Goal: Task Accomplishment & Management: Manage account settings

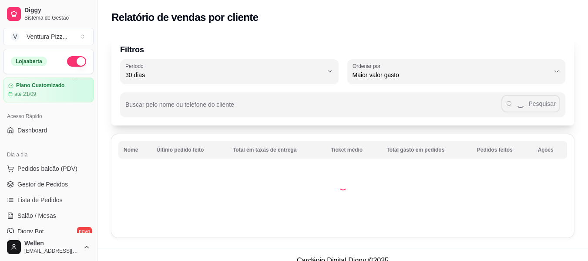
select select "30"
select select "HIGHEST_TOTAL_SPENT_WITH_ORDERS"
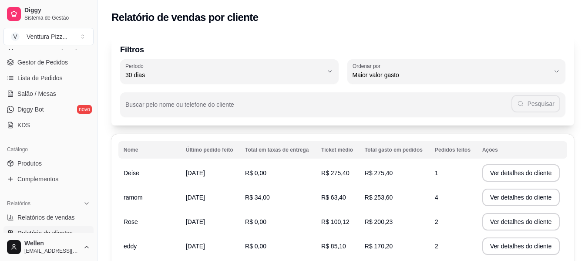
scroll to position [261, 0]
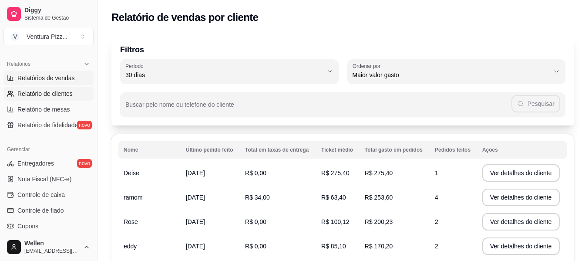
click at [59, 81] on span "Relatórios de vendas" at bounding box center [45, 78] width 57 height 9
select select "ALL"
select select "0"
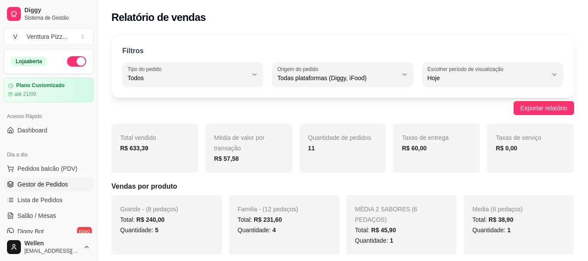
click at [49, 182] on span "Gestor de Pedidos" at bounding box center [42, 184] width 50 height 9
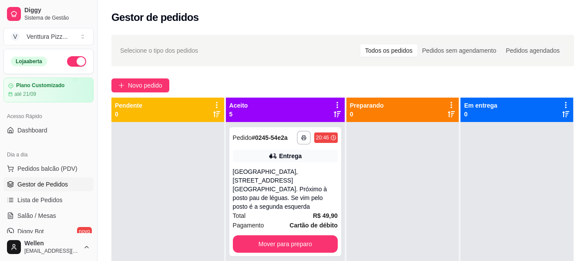
click at [176, 148] on div at bounding box center [167, 252] width 113 height 261
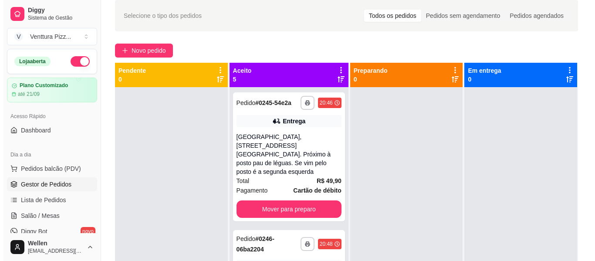
scroll to position [44, 0]
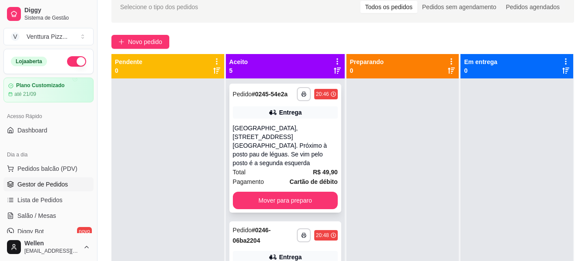
click at [284, 133] on div "[GEOGRAPHIC_DATA],[STREET_ADDRESS][GEOGRAPHIC_DATA]. Próximo à posto pau de lég…" at bounding box center [285, 146] width 105 height 44
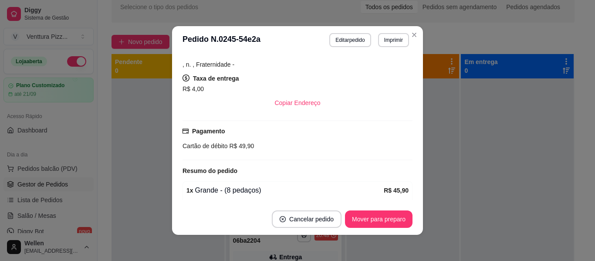
scroll to position [261, 0]
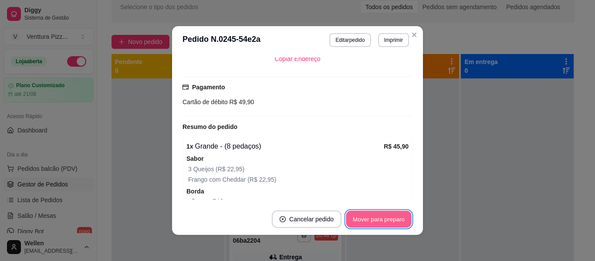
click at [367, 215] on button "Mover para preparo" at bounding box center [378, 219] width 65 height 17
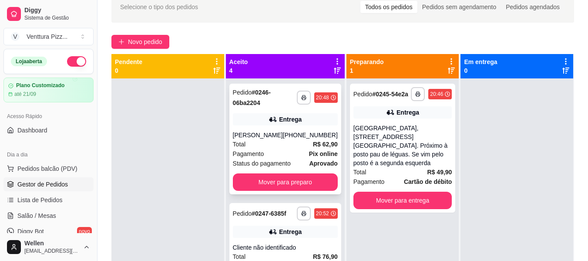
click at [309, 154] on strong "Pix online" at bounding box center [323, 153] width 29 height 7
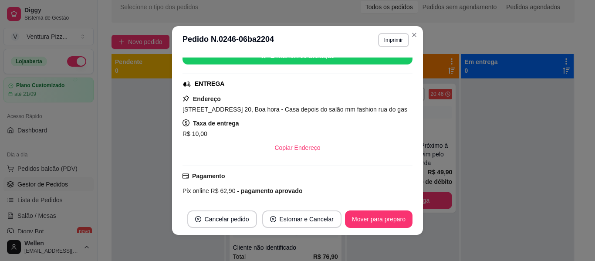
scroll to position [174, 0]
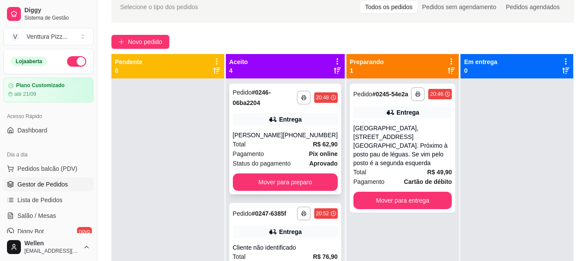
click at [275, 139] on div "[PERSON_NAME]" at bounding box center [258, 135] width 50 height 9
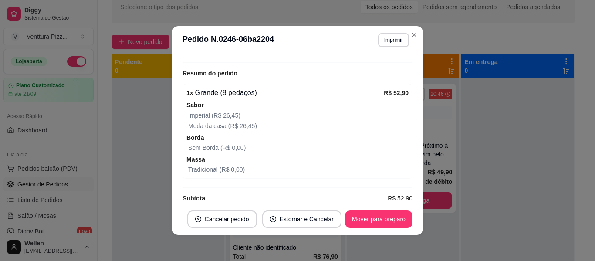
scroll to position [305, 0]
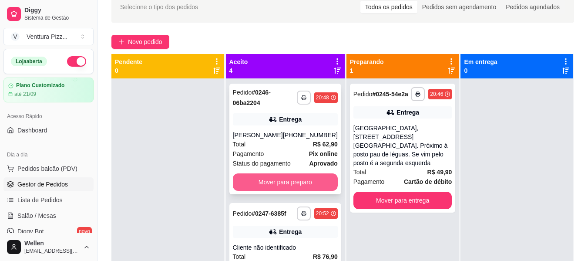
click at [283, 177] on button "Mover para preparo" at bounding box center [285, 181] width 105 height 17
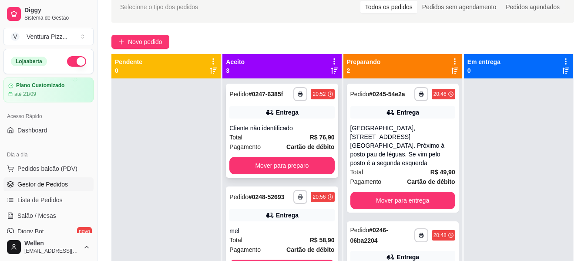
click at [281, 132] on div "Cliente não identificado" at bounding box center [281, 128] width 105 height 9
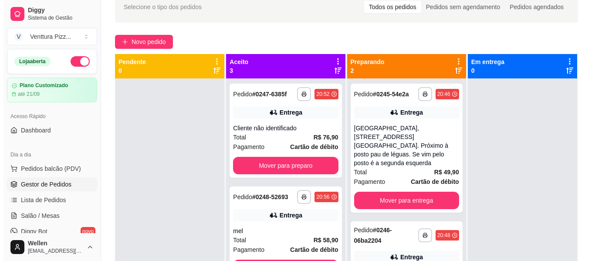
scroll to position [24, 0]
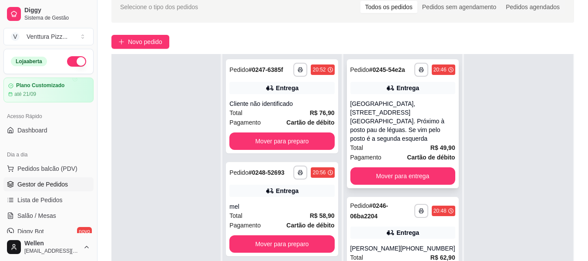
click at [419, 112] on div "[GEOGRAPHIC_DATA],[STREET_ADDRESS][GEOGRAPHIC_DATA]. Próximo à posto pau de lég…" at bounding box center [402, 121] width 105 height 44
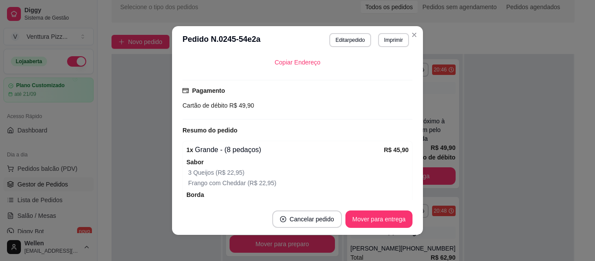
scroll to position [261, 0]
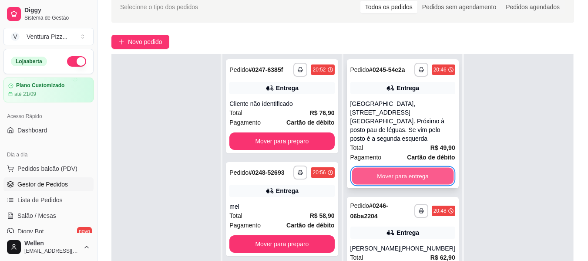
click at [381, 168] on button "Mover para entrega" at bounding box center [403, 176] width 102 height 17
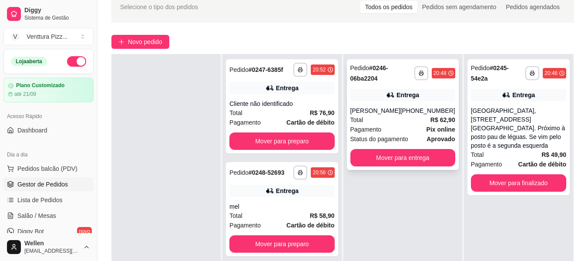
click at [382, 135] on span "Status do pagamento" at bounding box center [379, 139] width 58 height 10
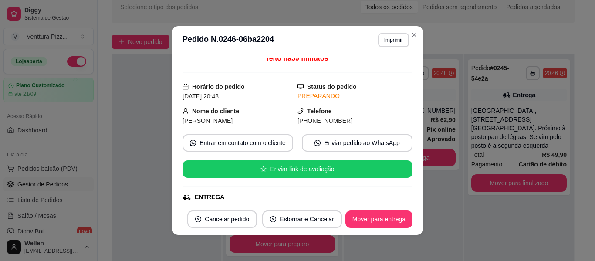
scroll to position [44, 0]
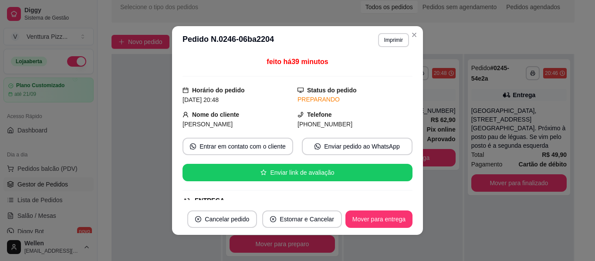
drag, startPoint x: 292, startPoint y: 125, endPoint x: 345, endPoint y: 126, distance: 53.5
click at [345, 126] on div "[PHONE_NUMBER]" at bounding box center [354, 124] width 115 height 10
copy span "[PHONE_NUMBER]"
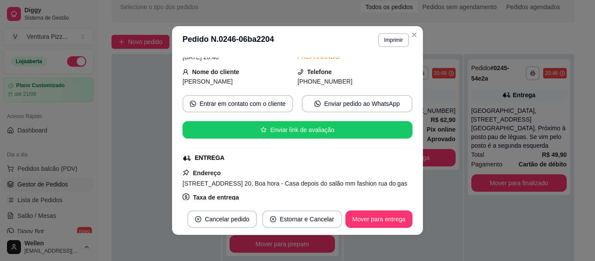
scroll to position [1, 0]
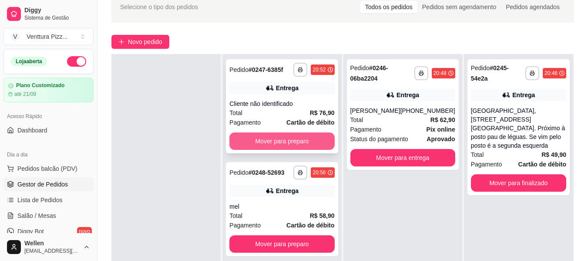
click at [299, 145] on button "Mover para preparo" at bounding box center [281, 140] width 105 height 17
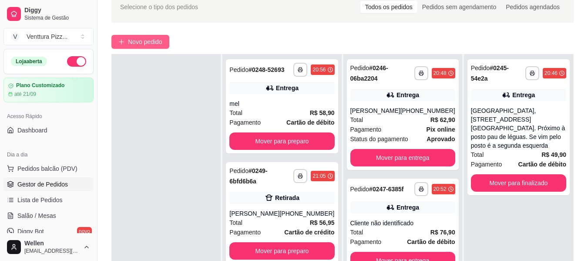
click at [152, 41] on span "Novo pedido" at bounding box center [145, 42] width 34 height 10
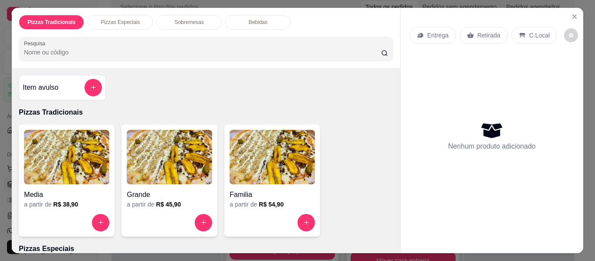
click at [269, 184] on div "Familia" at bounding box center [271, 192] width 85 height 16
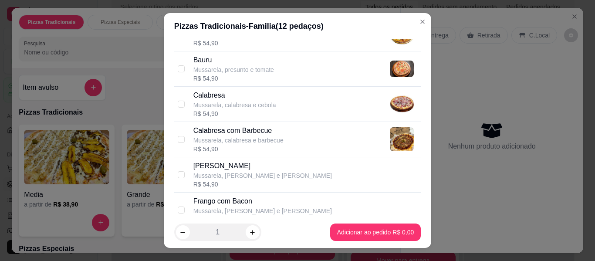
scroll to position [131, 0]
click at [226, 95] on p "Calabresa" at bounding box center [234, 94] width 83 height 10
checkbox input "true"
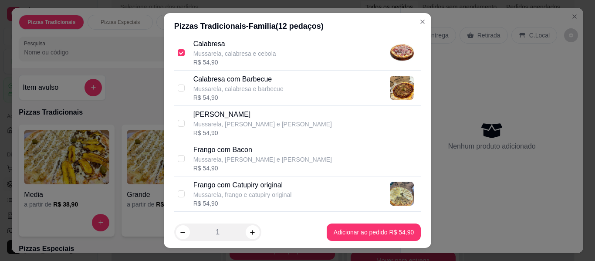
scroll to position [261, 0]
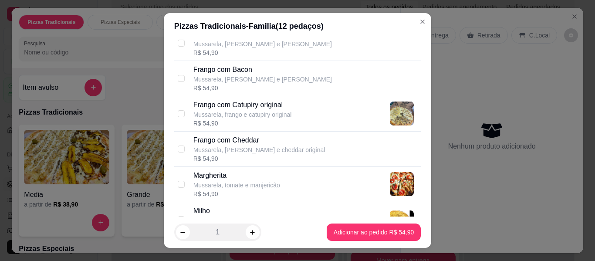
click at [256, 119] on div "R$ 54,90" at bounding box center [242, 123] width 98 height 9
checkbox input "true"
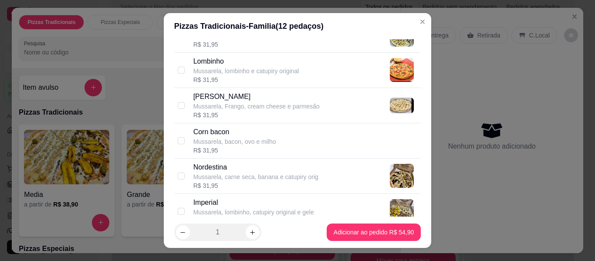
scroll to position [696, 0]
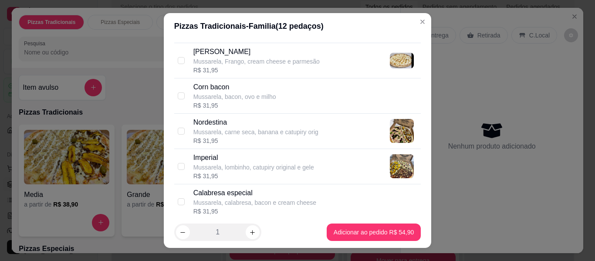
click at [259, 128] on div "Mussarela, carne seca, banana e catupiry orig" at bounding box center [255, 132] width 125 height 9
checkbox input "true"
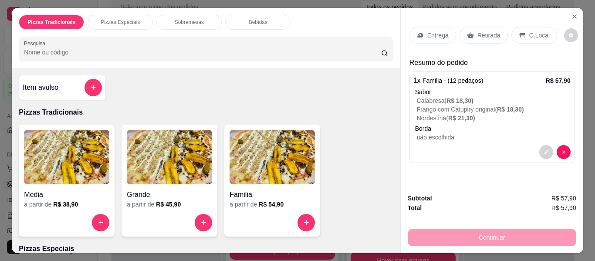
click at [477, 36] on p "Retirada" at bounding box center [488, 35] width 23 height 9
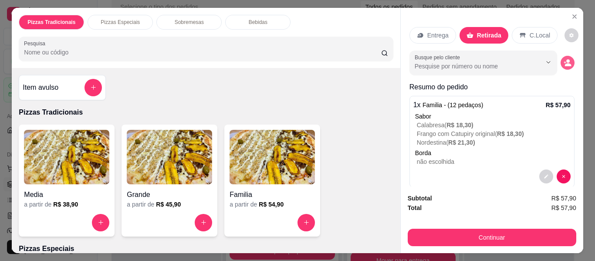
click at [562, 59] on button "decrease-product-quantity" at bounding box center [567, 63] width 14 height 14
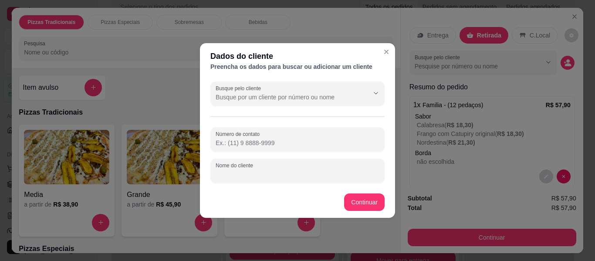
click at [282, 172] on input "Nome do cliente" at bounding box center [297, 174] width 164 height 9
type input "pastior [PERSON_NAME]"
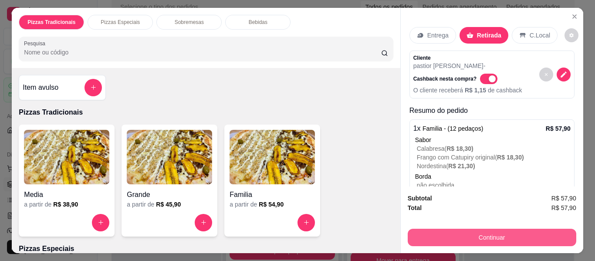
click at [511, 235] on button "Continuar" at bounding box center [491, 237] width 168 height 17
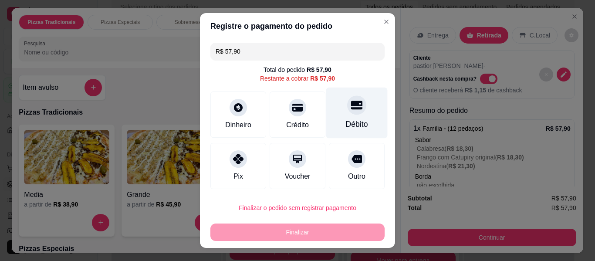
click at [347, 114] on div at bounding box center [356, 104] width 19 height 19
type input "R$ 0,00"
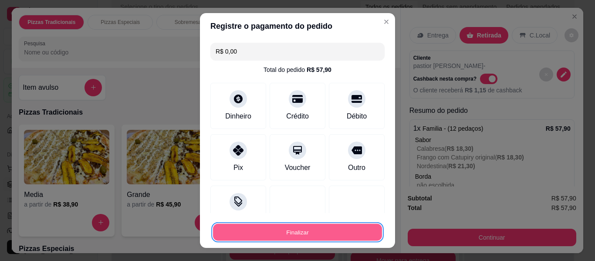
click at [319, 227] on button "Finalizar" at bounding box center [297, 232] width 169 height 17
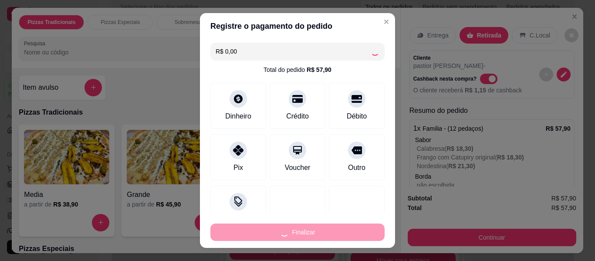
type input "-R$ 57,90"
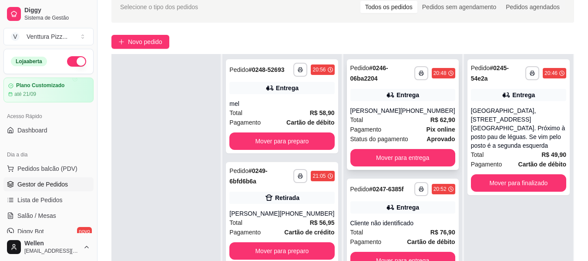
click at [405, 141] on div "Status do pagamento aprovado" at bounding box center [402, 139] width 105 height 10
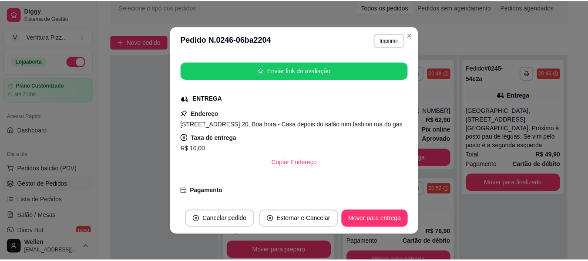
scroll to position [131, 0]
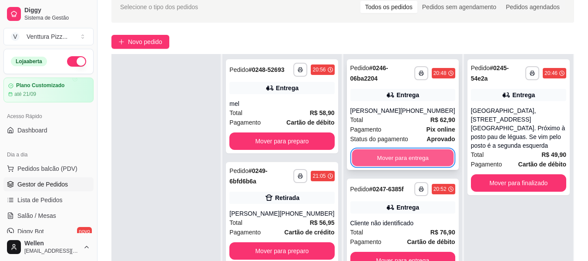
click at [400, 157] on button "Mover para entrega" at bounding box center [403, 157] width 102 height 17
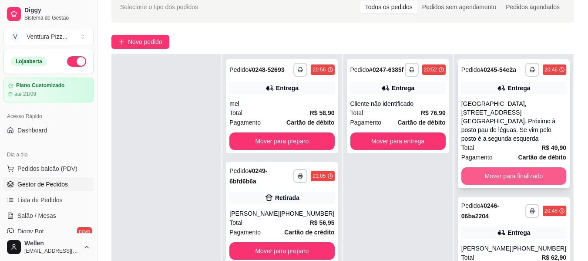
click at [510, 168] on button "Mover para finalizado" at bounding box center [513, 175] width 105 height 17
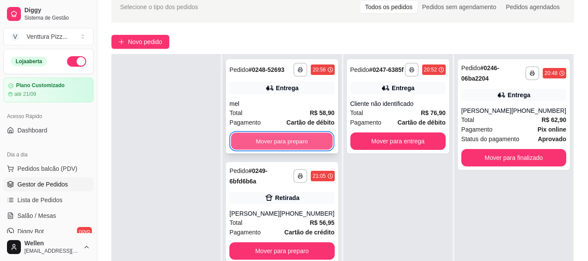
click at [298, 148] on button "Mover para preparo" at bounding box center [282, 141] width 102 height 17
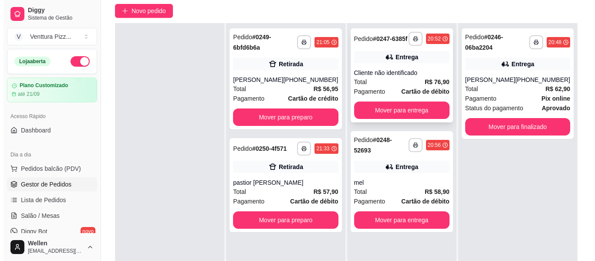
scroll to position [87, 0]
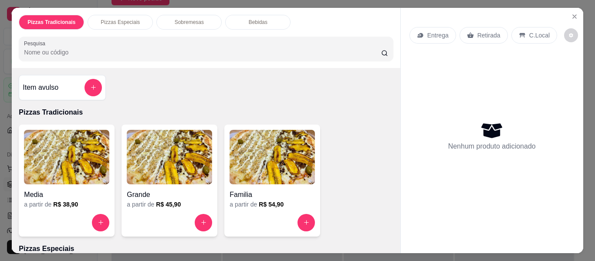
click at [162, 169] on img at bounding box center [169, 157] width 85 height 54
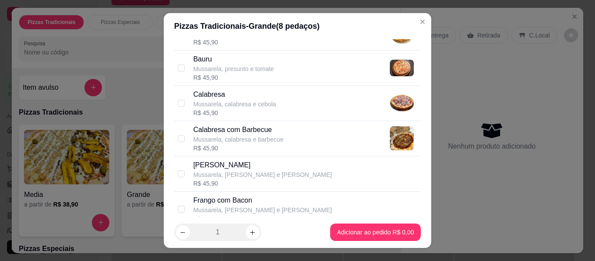
click at [263, 135] on p "Mussarela, calabresa e barbecue" at bounding box center [238, 139] width 90 height 9
checkbox input "true"
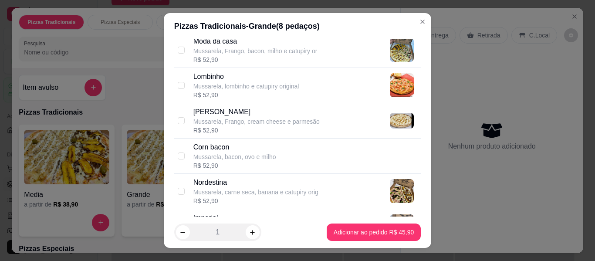
scroll to position [696, 0]
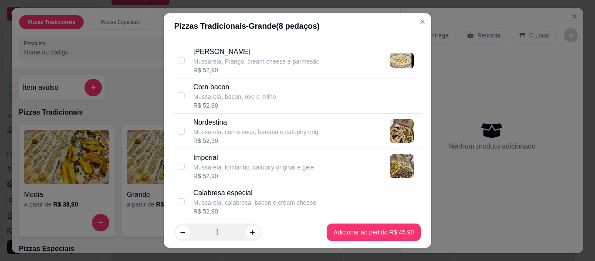
click at [261, 133] on div "Mussarela, carne seca, banana e catupiry orig" at bounding box center [255, 132] width 125 height 9
checkbox input "true"
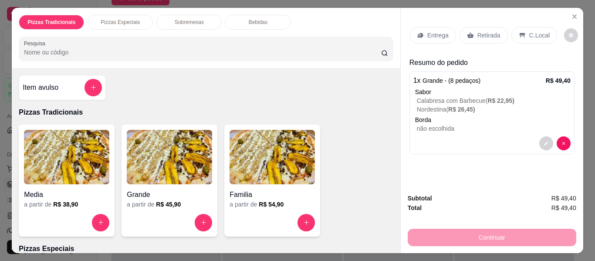
click at [427, 31] on p "Entrega" at bounding box center [437, 35] width 21 height 9
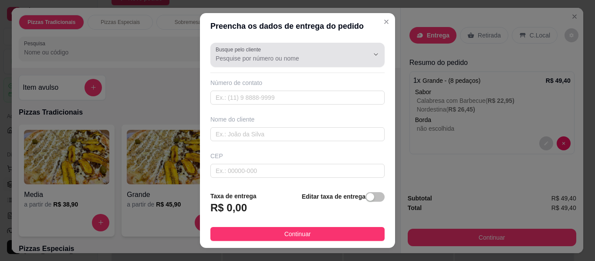
click at [300, 55] on input "Busque pelo cliente" at bounding box center [284, 58] width 139 height 9
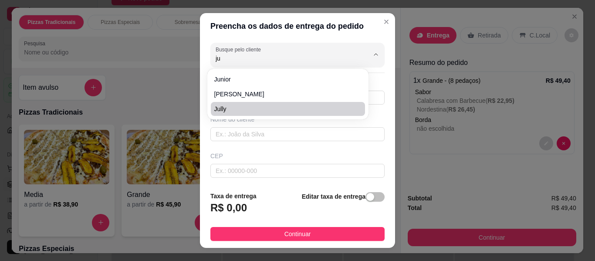
click at [300, 112] on span "Jully" at bounding box center [283, 108] width 138 height 9
type input "Jully"
type input "75983525836"
type input "Jully"
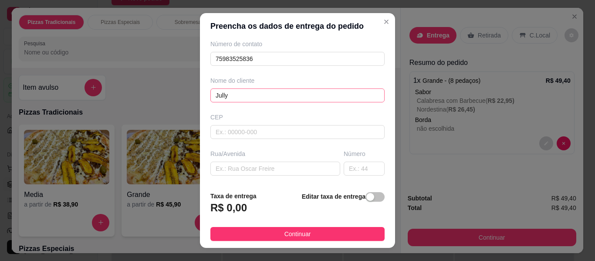
scroll to position [87, 0]
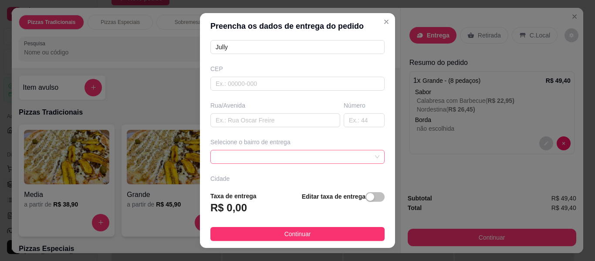
click at [345, 156] on span at bounding box center [297, 156] width 164 height 13
type input "Jully"
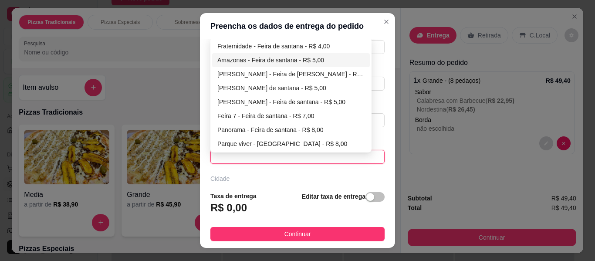
click at [270, 59] on div "Amazonas - Feira de santana - R$ 5,00" at bounding box center [290, 60] width 147 height 10
type input "Feira de [PERSON_NAME]"
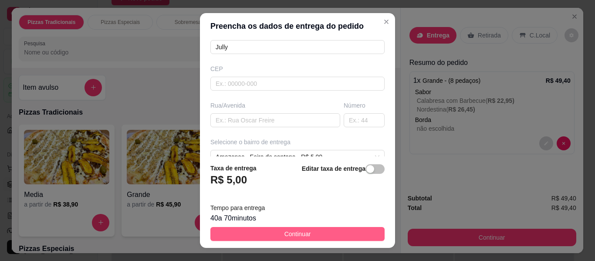
click at [292, 235] on span "Continuar" at bounding box center [297, 234] width 27 height 10
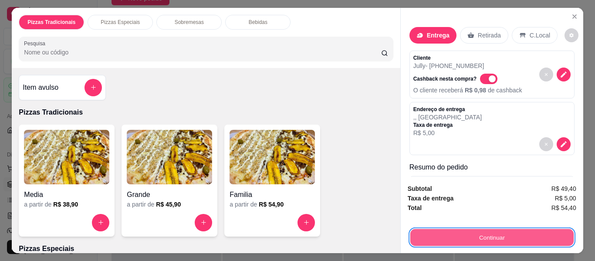
click at [433, 230] on button "Continuar" at bounding box center [491, 237] width 163 height 17
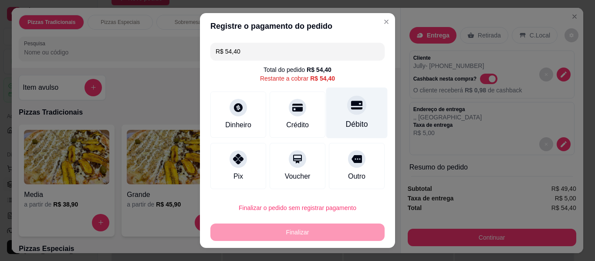
click at [350, 123] on div "Débito" at bounding box center [357, 123] width 22 height 11
type input "R$ 0,00"
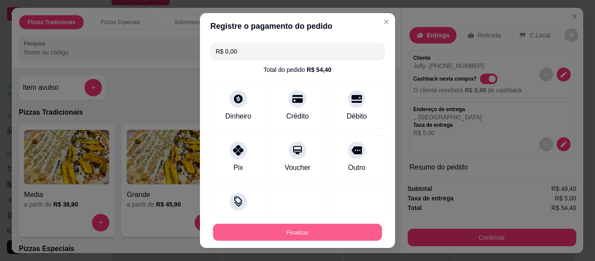
click at [340, 237] on button "Finalizar" at bounding box center [297, 232] width 169 height 17
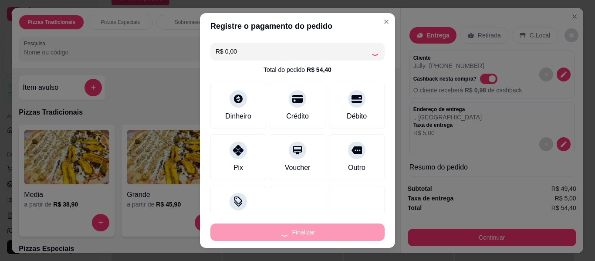
type input "-R$ 54,40"
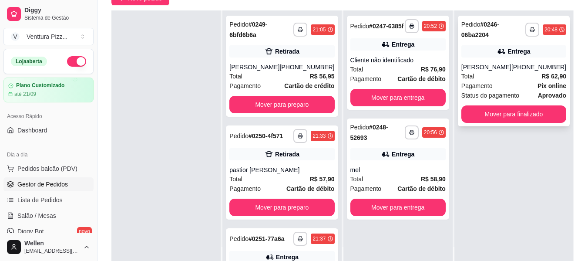
click at [515, 83] on div "Pagamento Pix online" at bounding box center [513, 86] width 105 height 10
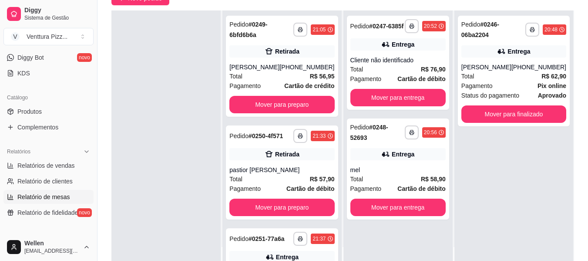
scroll to position [174, 0]
click at [51, 167] on span "Relatórios de vendas" at bounding box center [45, 165] width 57 height 9
select select "ALL"
select select "0"
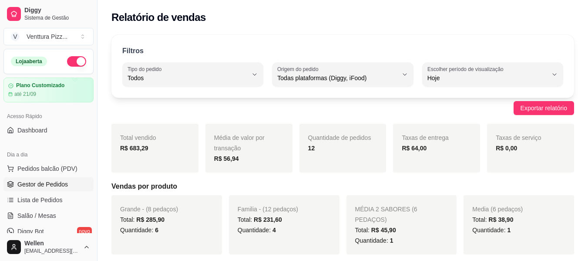
click at [50, 185] on span "Gestor de Pedidos" at bounding box center [42, 184] width 50 height 9
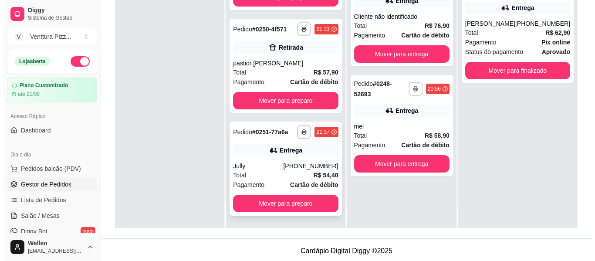
scroll to position [77, 0]
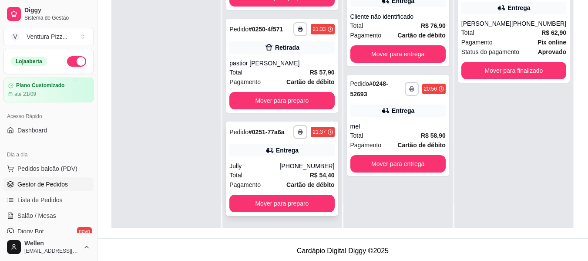
click at [278, 165] on div "Jully" at bounding box center [254, 165] width 50 height 9
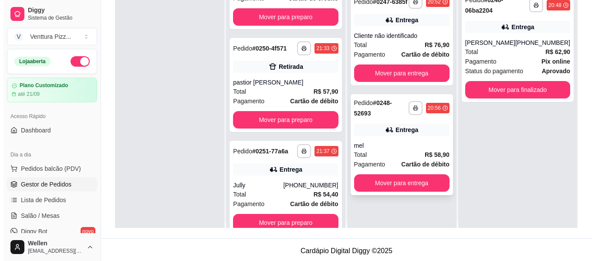
scroll to position [0, 0]
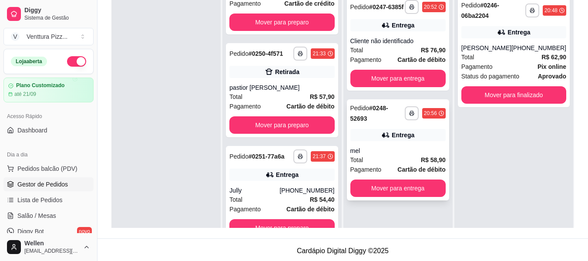
click at [388, 138] on div "**********" at bounding box center [398, 149] width 102 height 101
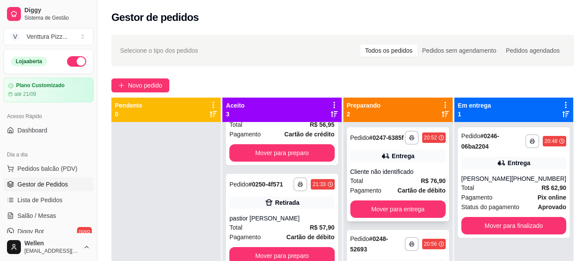
click at [390, 183] on div "Total R$ 76,90" at bounding box center [397, 181] width 95 height 10
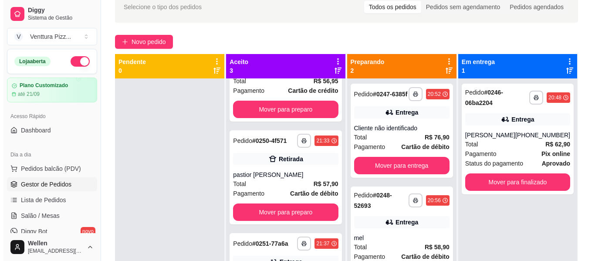
scroll to position [87, 0]
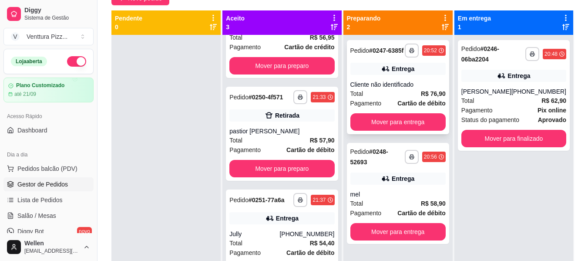
click at [395, 96] on div "Total R$ 76,90" at bounding box center [397, 94] width 95 height 10
click at [525, 95] on div "[PHONE_NUMBER]" at bounding box center [538, 91] width 55 height 9
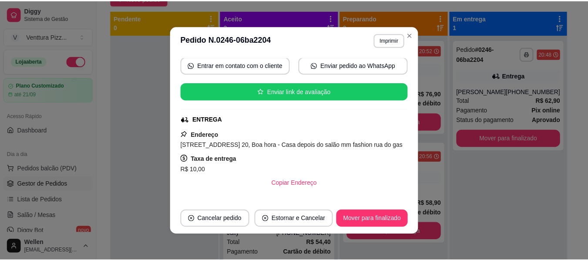
scroll to position [174, 0]
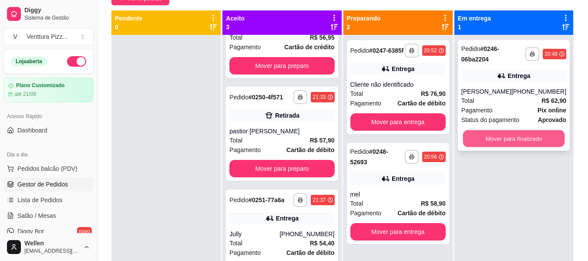
click at [505, 141] on button "Mover para finalizado" at bounding box center [514, 138] width 102 height 17
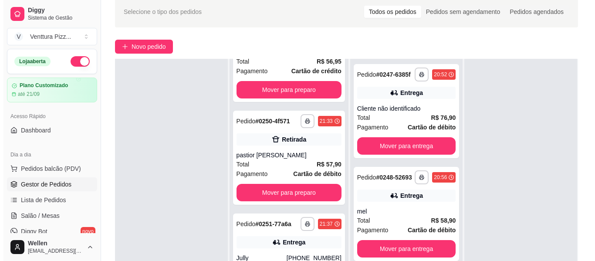
scroll to position [44, 0]
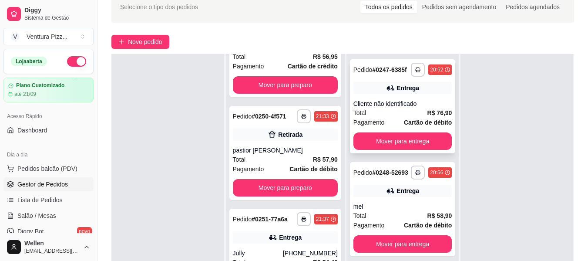
click at [403, 96] on div "**********" at bounding box center [403, 106] width 106 height 94
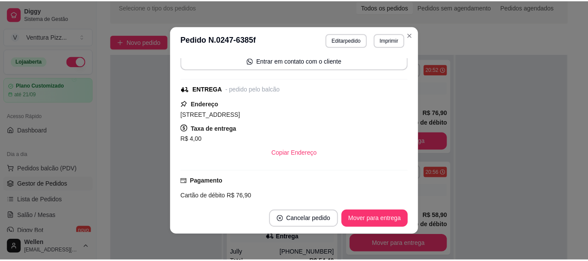
scroll to position [131, 0]
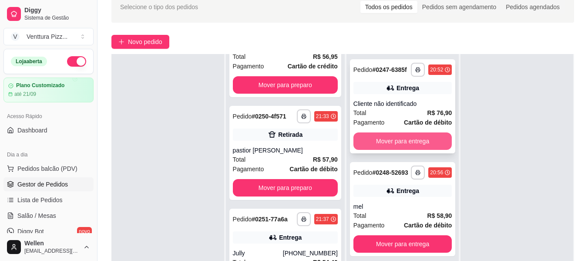
click at [405, 145] on button "Mover para entrega" at bounding box center [402, 140] width 99 height 17
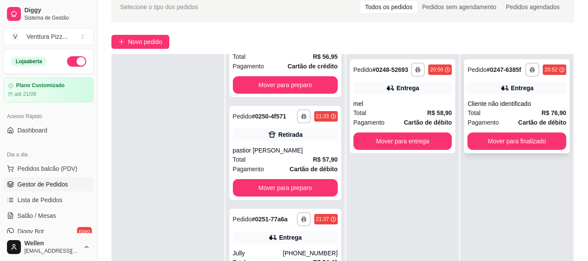
click at [519, 111] on div "Total R$ 76,90" at bounding box center [517, 113] width 99 height 10
click at [525, 67] on button "button" at bounding box center [532, 70] width 14 height 14
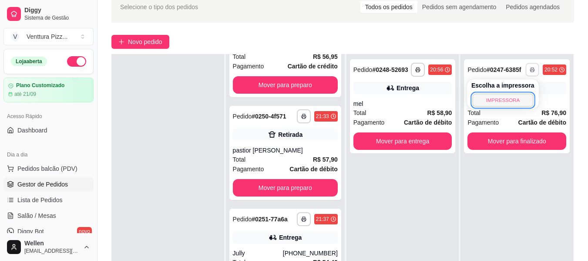
click at [501, 100] on button "IMPRESSORA" at bounding box center [502, 99] width 61 height 13
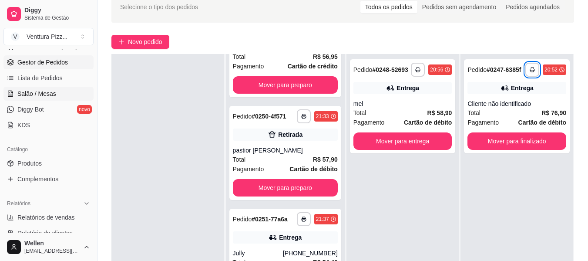
scroll to position [174, 0]
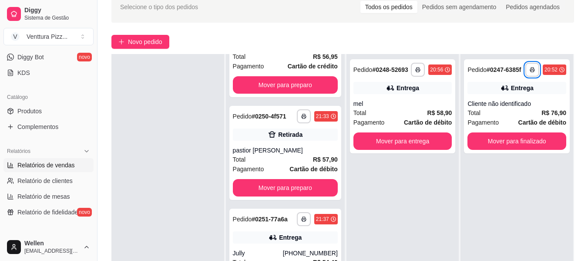
click at [53, 163] on span "Relatórios de vendas" at bounding box center [45, 165] width 57 height 9
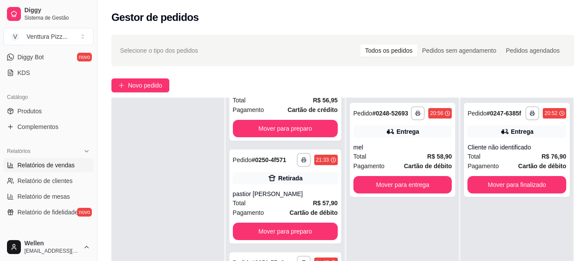
select select "ALL"
select select "0"
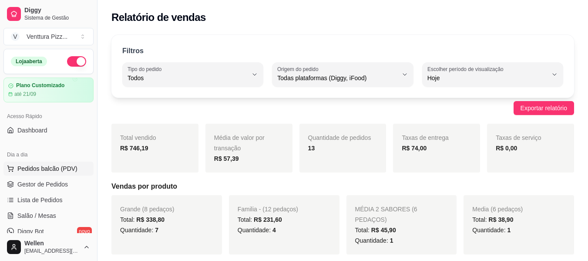
click at [56, 167] on span "Pedidos balcão (PDV)" at bounding box center [47, 168] width 60 height 9
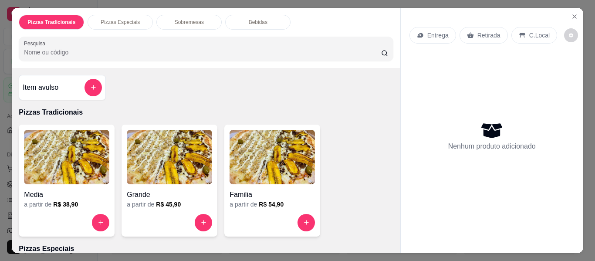
click at [0, 144] on div "Pizzas Tradicionais Pizzas Especiais Sobremesas Bebidas Pesquisa Item avulso Pi…" at bounding box center [297, 130] width 595 height 261
click at [8, 138] on div "Pizzas Tradicionais Pizzas Especiais Sobremesas Bebidas Pesquisa Item avulso Pi…" at bounding box center [297, 130] width 595 height 261
click at [0, 134] on div "Pizzas Tradicionais Pizzas Especiais Sobremesas Bebidas Pesquisa Item avulso Pi…" at bounding box center [297, 130] width 595 height 261
click at [571, 13] on icon "Close" at bounding box center [574, 16] width 7 height 7
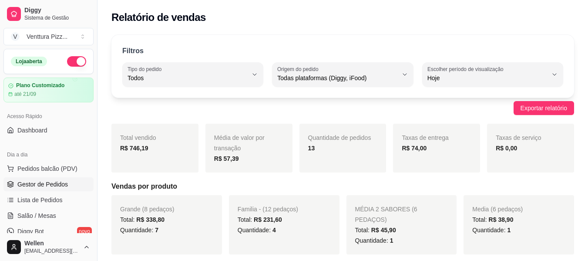
click at [49, 185] on span "Gestor de Pedidos" at bounding box center [42, 184] width 50 height 9
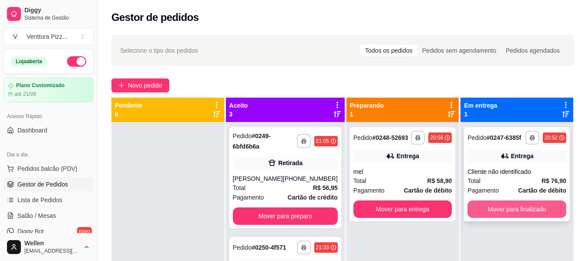
click at [503, 209] on button "Mover para finalizado" at bounding box center [517, 208] width 99 height 17
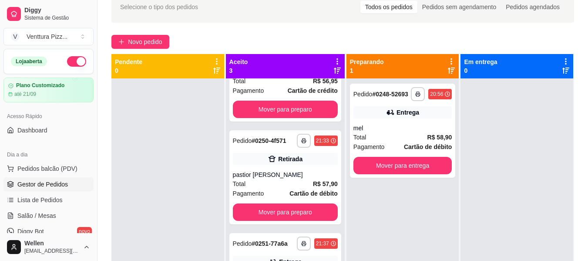
scroll to position [77, 0]
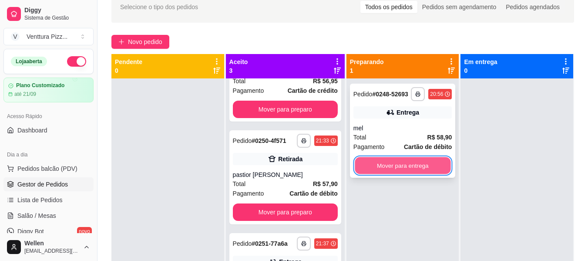
click at [403, 168] on button "Mover para entrega" at bounding box center [403, 165] width 96 height 17
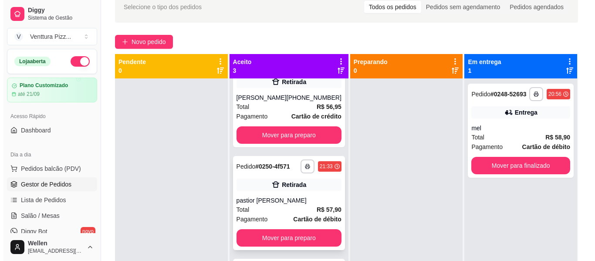
scroll to position [0, 0]
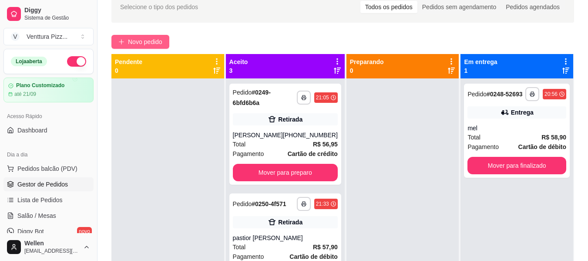
click at [145, 44] on span "Novo pedido" at bounding box center [145, 42] width 34 height 10
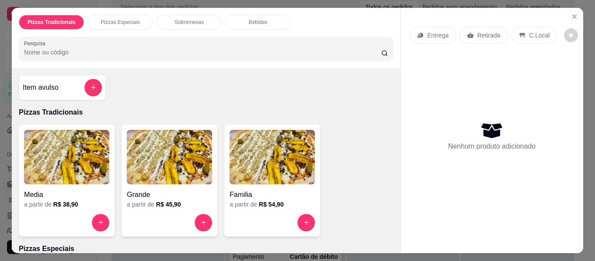
click at [246, 170] on img at bounding box center [271, 157] width 85 height 54
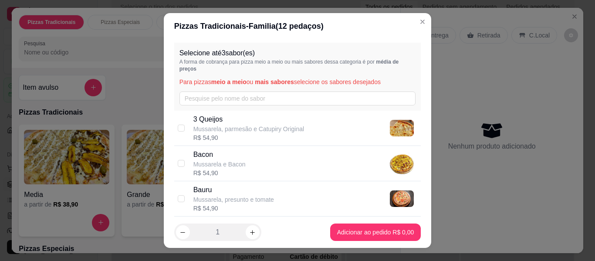
click at [228, 121] on p "3 Queijos" at bounding box center [248, 119] width 111 height 10
checkbox input "true"
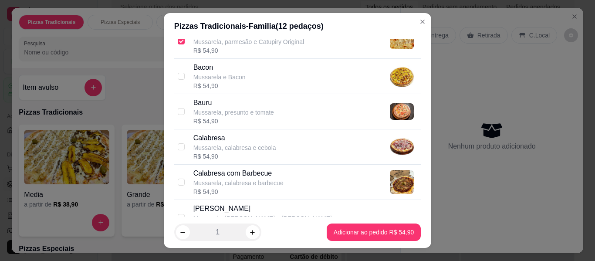
click at [234, 148] on p "Mussarela, calabresa e cebola" at bounding box center [234, 147] width 83 height 9
checkbox input "true"
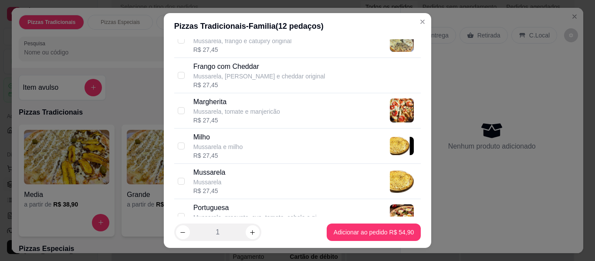
scroll to position [348, 0]
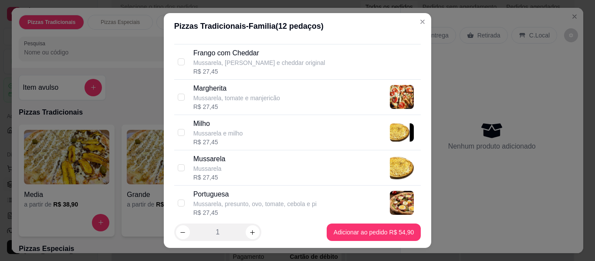
click at [233, 135] on p "Mussarela e milho" at bounding box center [218, 133] width 50 height 9
checkbox input "true"
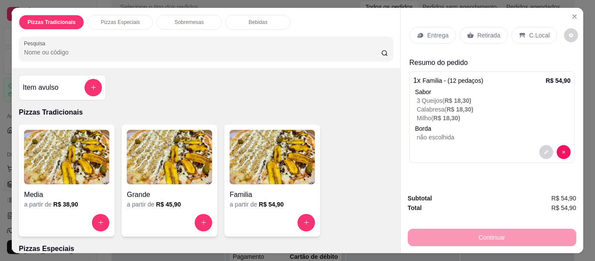
click at [421, 33] on div "Entrega" at bounding box center [432, 35] width 47 height 17
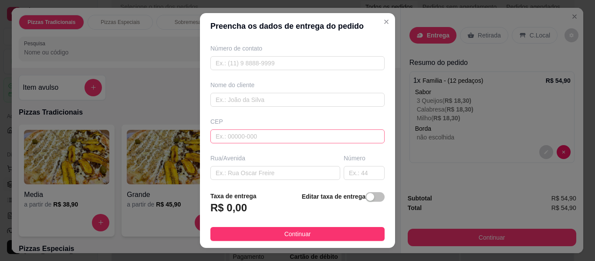
scroll to position [87, 0]
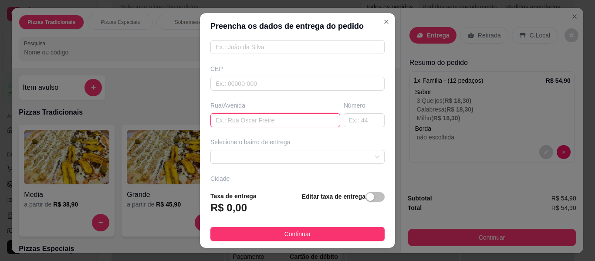
click at [252, 124] on input "text" at bounding box center [275, 120] width 130 height 14
click at [302, 159] on span at bounding box center [297, 156] width 164 height 13
type input "condominio [PERSON_NAME]"
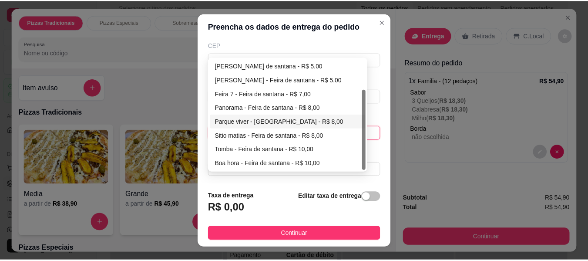
scroll to position [131, 0]
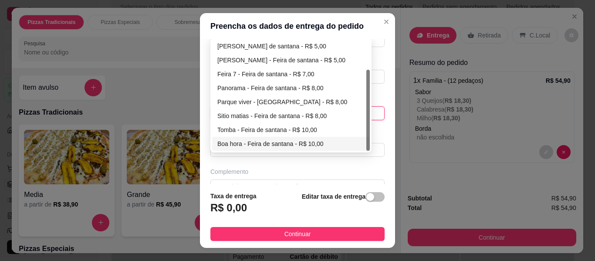
click at [279, 144] on div "Boa hora - Feira de santana - R$ 10,00" at bounding box center [290, 144] width 147 height 10
type input "Feira de [PERSON_NAME]"
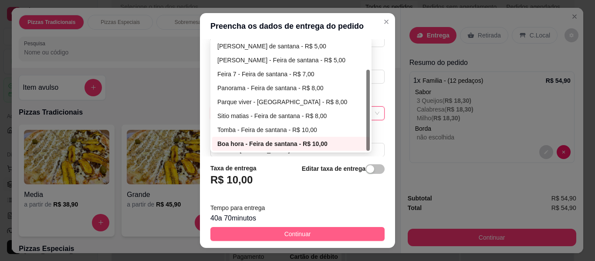
click at [315, 236] on button "Continuar" at bounding box center [297, 234] width 174 height 14
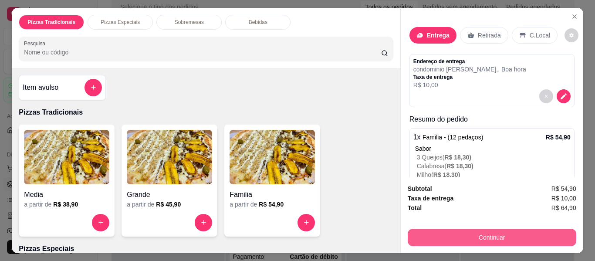
click at [483, 231] on button "Continuar" at bounding box center [491, 237] width 168 height 17
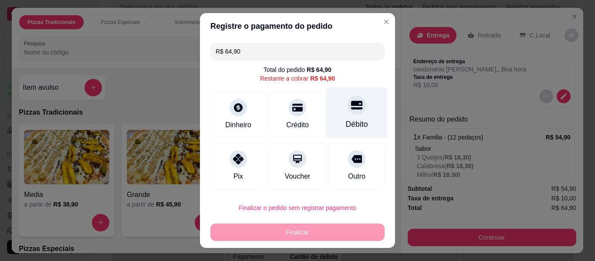
click at [351, 108] on icon at bounding box center [356, 105] width 11 height 9
type input "R$ 0,00"
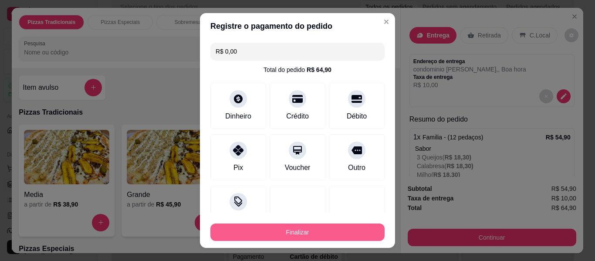
click at [333, 232] on button "Finalizar" at bounding box center [297, 231] width 174 height 17
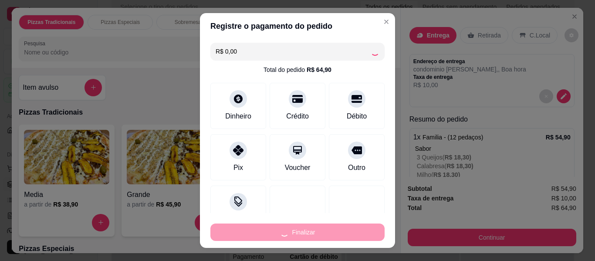
type input "-R$ 64,90"
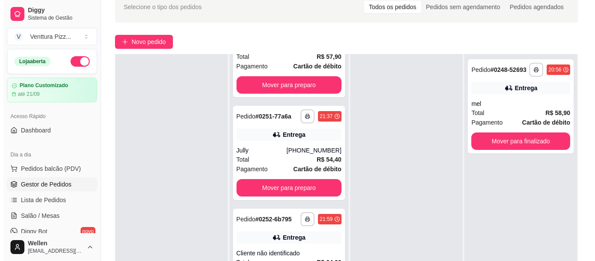
scroll to position [87, 0]
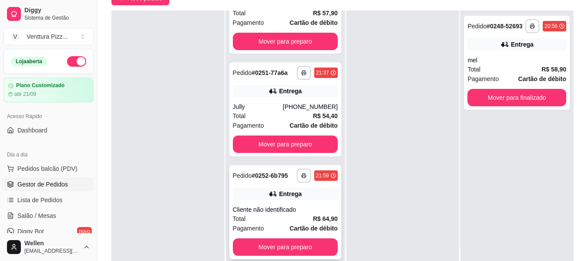
click at [288, 207] on div "Cliente não identificado" at bounding box center [285, 209] width 105 height 9
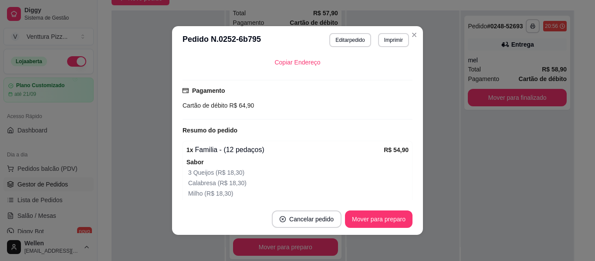
scroll to position [218, 0]
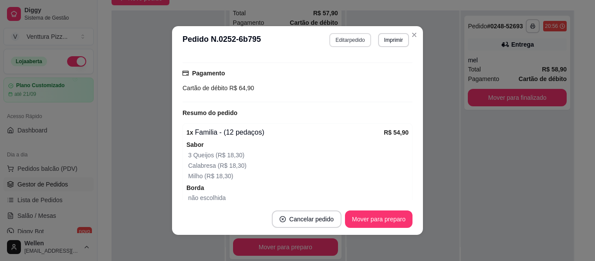
click at [345, 37] on button "Editar pedido" at bounding box center [349, 40] width 41 height 14
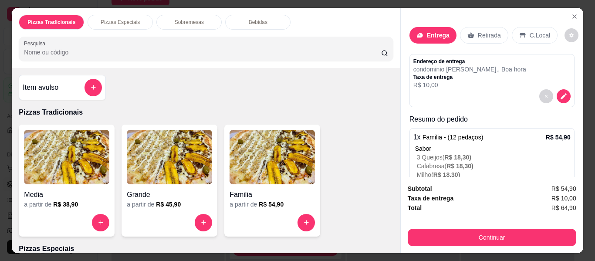
click at [250, 19] on p "Bebidas" at bounding box center [258, 22] width 19 height 7
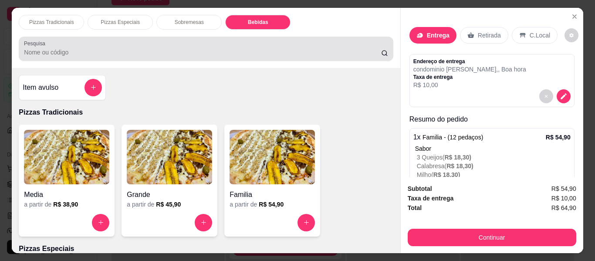
scroll to position [24, 0]
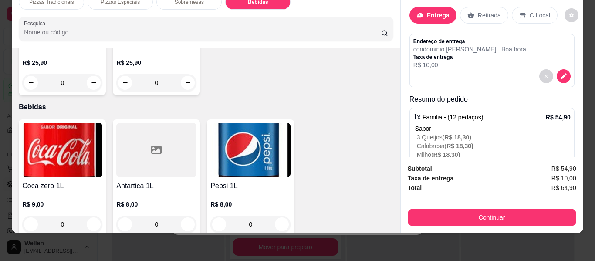
click at [171, 162] on div "Antartica 1L R$ 8,00 0" at bounding box center [156, 177] width 87 height 117
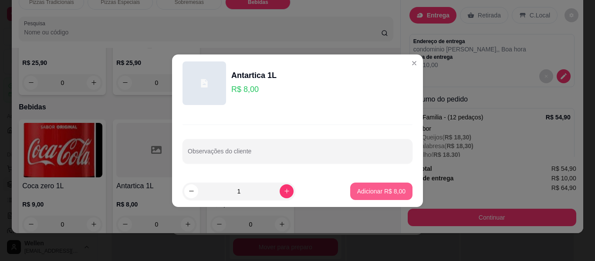
click at [401, 191] on button "Adicionar R$ 8,00" at bounding box center [381, 190] width 62 height 17
type input "1"
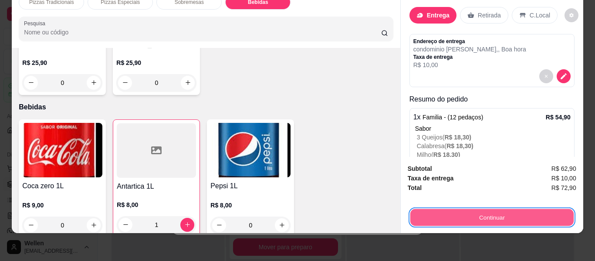
click at [458, 209] on button "Continuar" at bounding box center [491, 217] width 163 height 17
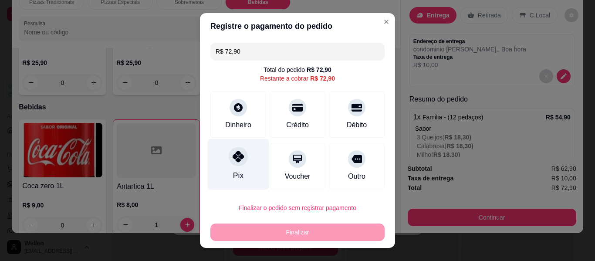
click at [236, 167] on div "Pix" at bounding box center [238, 164] width 61 height 51
type input "R$ 0,00"
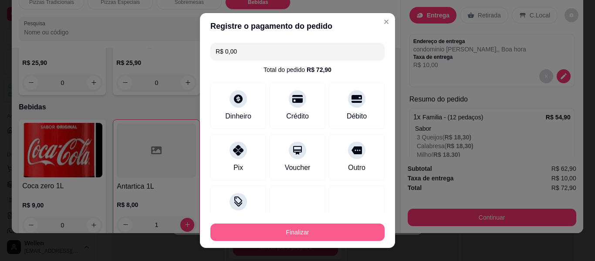
click at [281, 225] on button "Finalizar" at bounding box center [297, 231] width 174 height 17
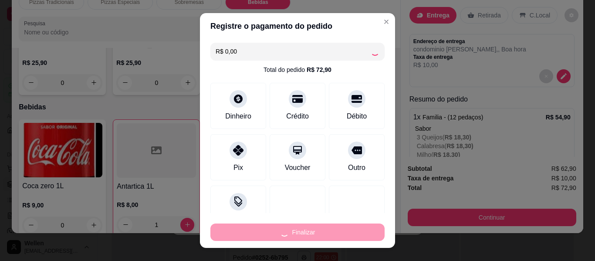
type input "0"
type input "-R$ 72,90"
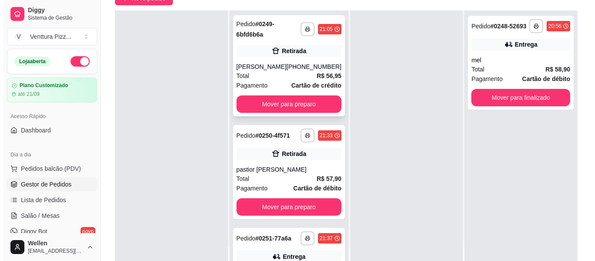
scroll to position [0, 0]
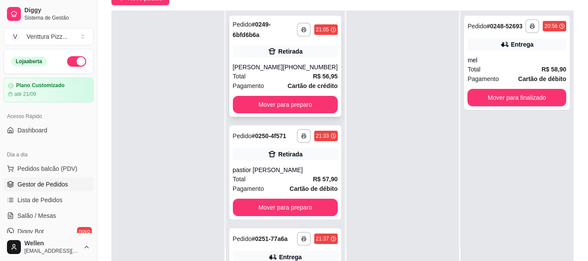
click at [279, 72] on div "Total R$ 56,95" at bounding box center [285, 76] width 105 height 10
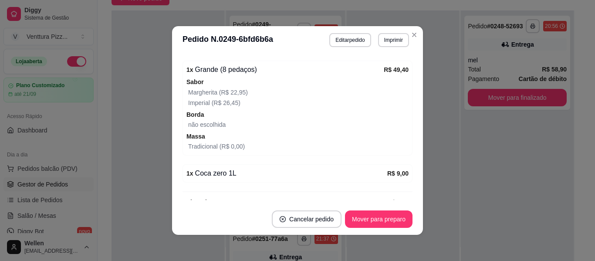
scroll to position [218, 0]
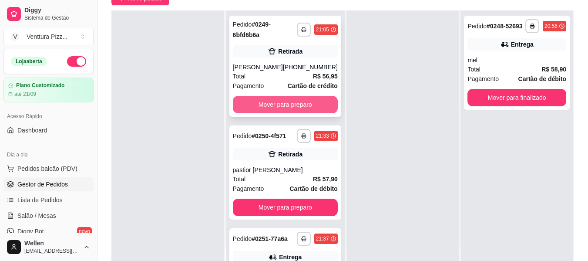
click at [271, 102] on button "Mover para preparo" at bounding box center [285, 104] width 105 height 17
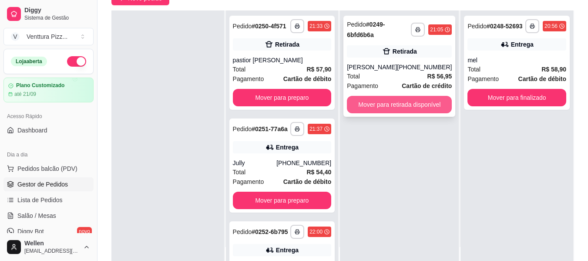
click at [385, 100] on button "Mover para retirada disponível" at bounding box center [399, 104] width 105 height 17
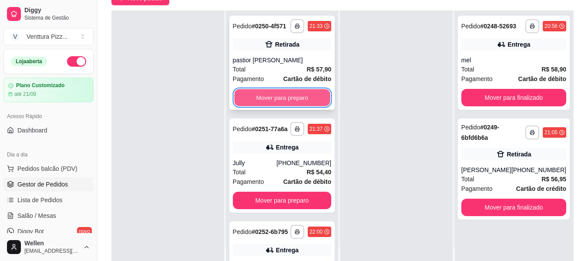
click at [308, 106] on button "Mover para preparo" at bounding box center [282, 97] width 96 height 17
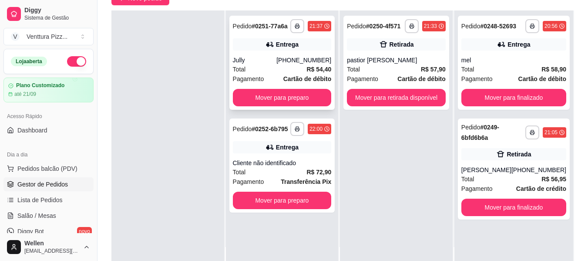
click at [270, 67] on div "Total R$ 54,40" at bounding box center [282, 69] width 99 height 10
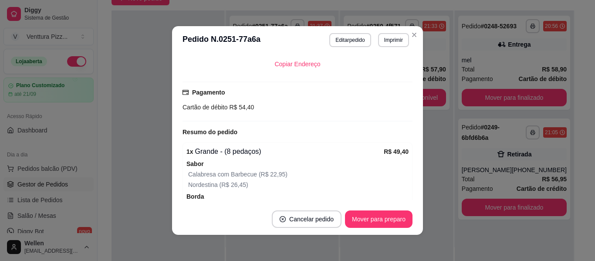
scroll to position [261, 0]
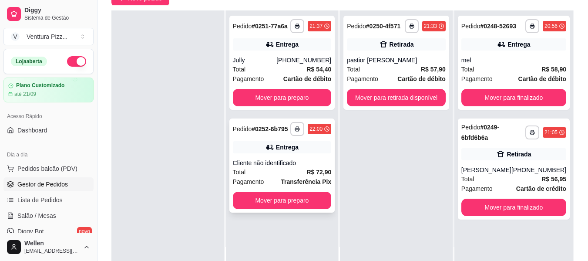
click at [284, 160] on div "Cliente não identificado" at bounding box center [282, 162] width 99 height 9
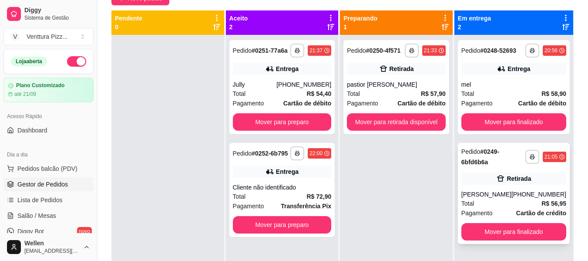
click at [510, 197] on div "[PERSON_NAME]" at bounding box center [486, 194] width 50 height 9
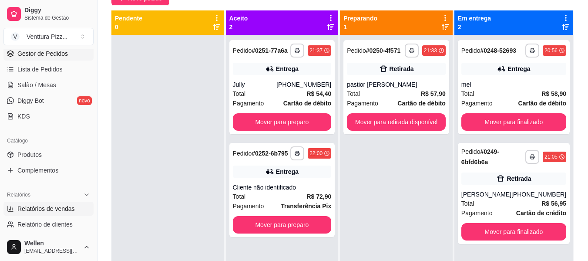
click at [77, 205] on link "Relatórios de vendas" at bounding box center [48, 209] width 90 height 14
select select "ALL"
select select "0"
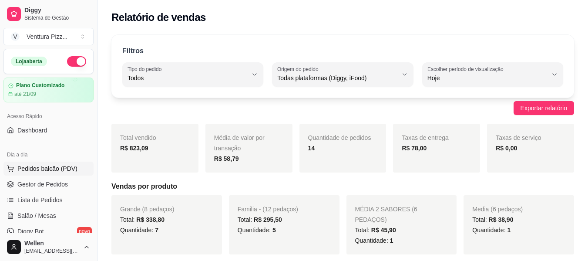
click at [62, 166] on span "Pedidos balcão (PDV)" at bounding box center [47, 168] width 60 height 9
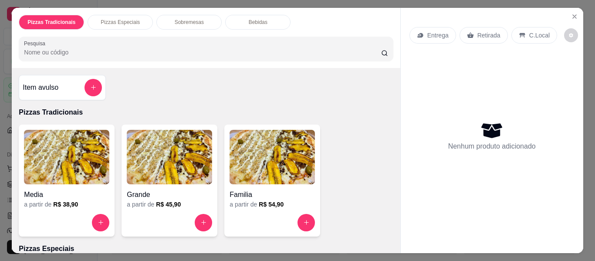
click at [0, 129] on div "Pizzas Tradicionais Pizzas Especiais Sobremesas Bebidas Pesquisa Item avulso Pi…" at bounding box center [297, 130] width 595 height 261
click at [571, 13] on icon "Close" at bounding box center [574, 16] width 7 height 7
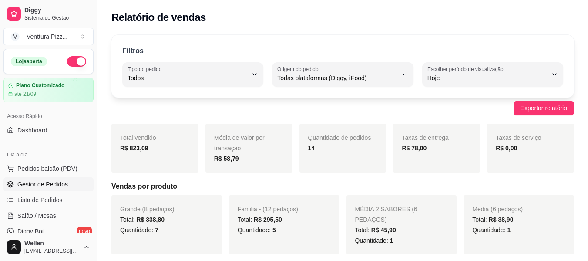
click at [45, 183] on span "Gestor de Pedidos" at bounding box center [42, 184] width 50 height 9
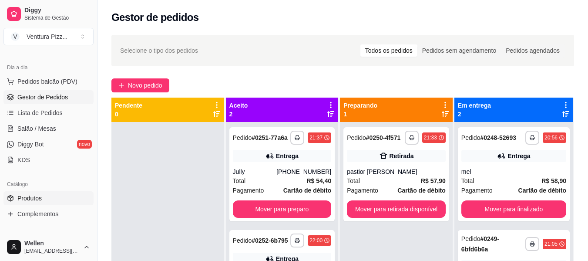
scroll to position [174, 0]
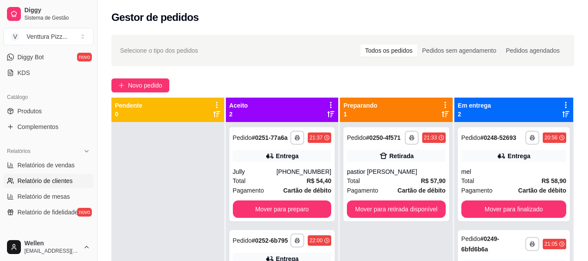
click at [63, 182] on span "Relatório de clientes" at bounding box center [44, 180] width 55 height 9
select select "30"
select select "HIGHEST_TOTAL_SPENT_WITH_ORDERS"
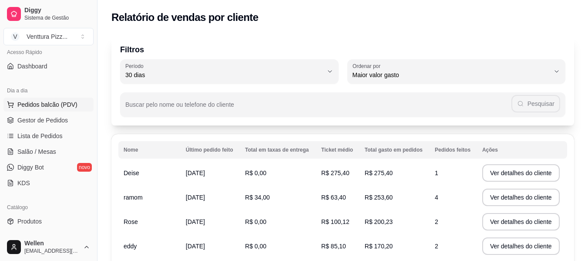
scroll to position [174, 0]
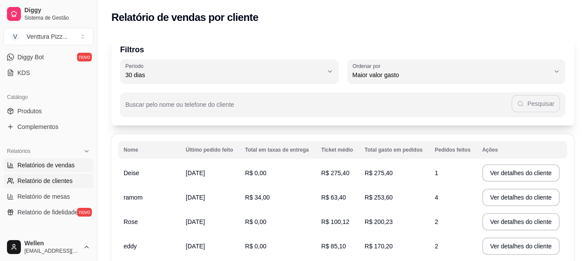
click at [48, 165] on span "Relatórios de vendas" at bounding box center [45, 165] width 57 height 9
select select "ALL"
select select "0"
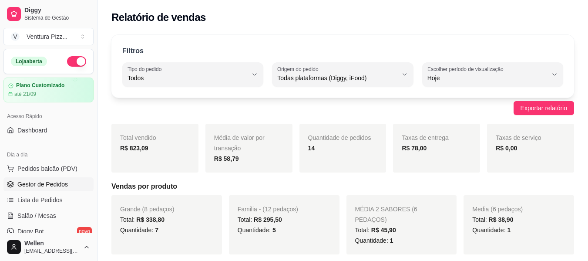
click at [45, 182] on span "Gestor de Pedidos" at bounding box center [42, 184] width 50 height 9
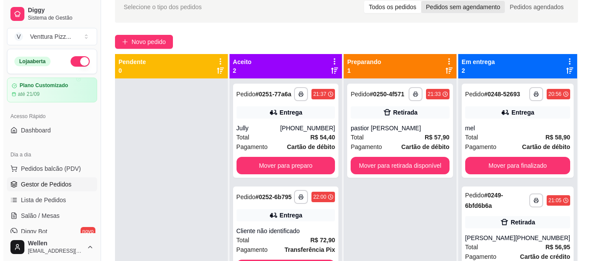
scroll to position [87, 0]
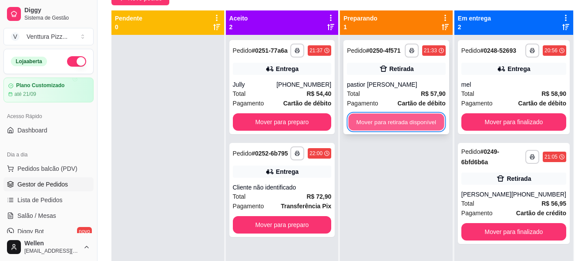
click at [420, 115] on button "Mover para retirada disponível" at bounding box center [397, 122] width 96 height 17
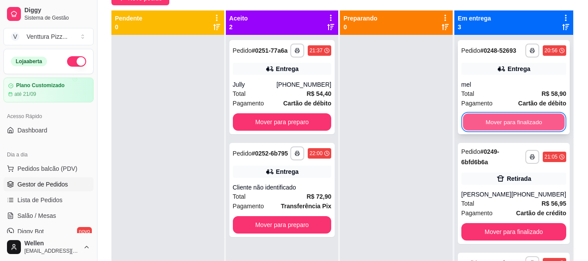
click at [482, 121] on button "Mover para finalizado" at bounding box center [514, 122] width 102 height 17
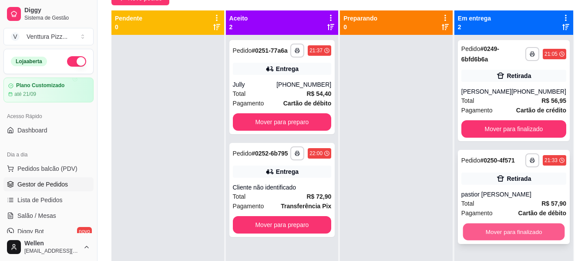
click at [481, 228] on button "Mover para finalizado" at bounding box center [514, 231] width 102 height 17
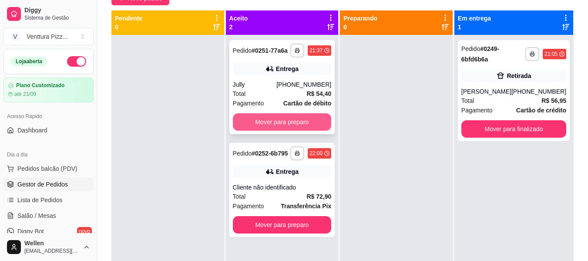
click at [310, 124] on button "Mover para preparo" at bounding box center [282, 121] width 99 height 17
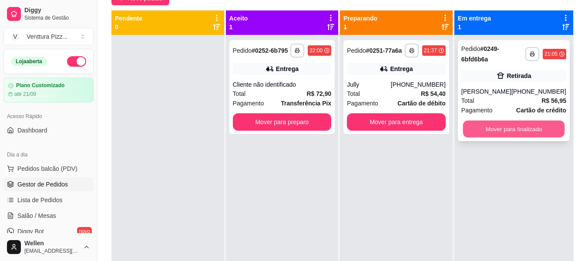
click at [515, 124] on button "Mover para finalizado" at bounding box center [514, 129] width 102 height 17
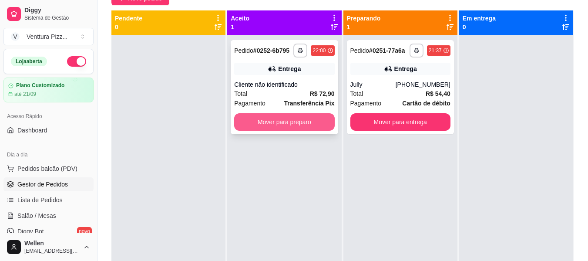
click at [291, 124] on button "Mover para preparo" at bounding box center [284, 121] width 100 height 17
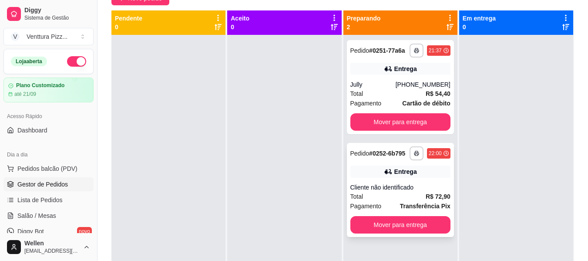
click at [400, 188] on div "Cliente não identificado" at bounding box center [400, 187] width 100 height 9
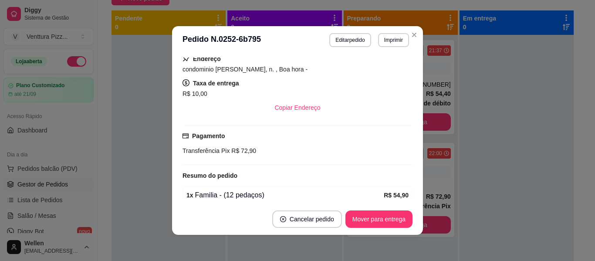
scroll to position [261, 0]
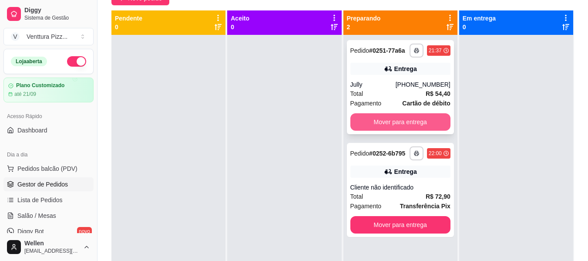
click at [411, 119] on button "Mover para entrega" at bounding box center [400, 121] width 100 height 17
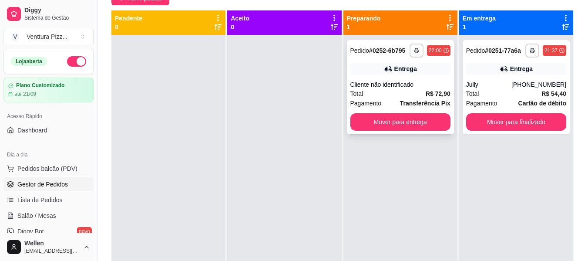
click at [406, 92] on div "Total R$ 72,90" at bounding box center [400, 94] width 100 height 10
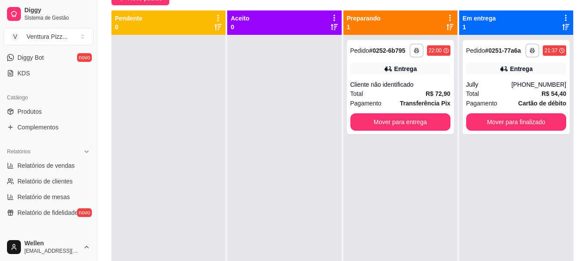
scroll to position [174, 0]
click at [32, 166] on span "Relatórios de vendas" at bounding box center [45, 165] width 57 height 9
select select "ALL"
select select "0"
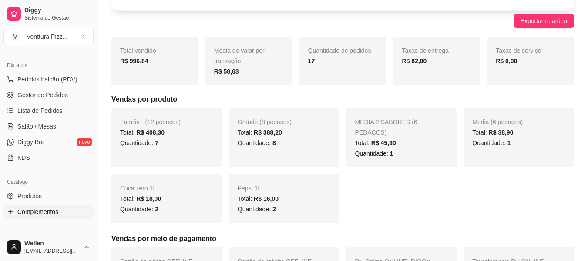
scroll to position [87, 0]
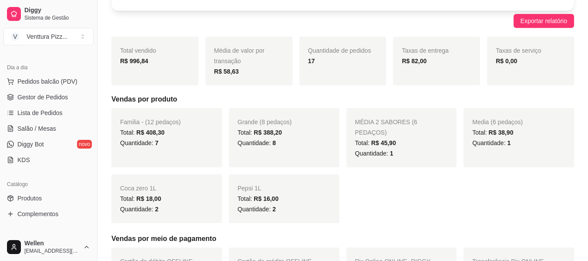
click at [50, 105] on ul "Pedidos balcão (PDV) Gestor de Pedidos Lista de Pedidos Salão / Mesas Diggy Bot…" at bounding box center [48, 120] width 90 height 92
click at [51, 98] on span "Gestor de Pedidos" at bounding box center [42, 97] width 50 height 9
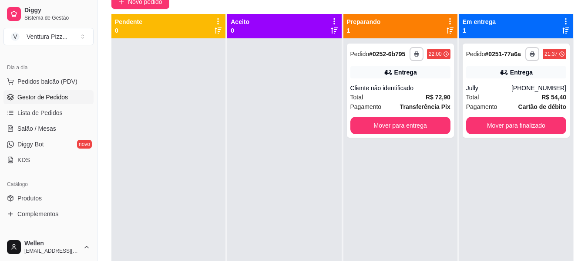
scroll to position [87, 0]
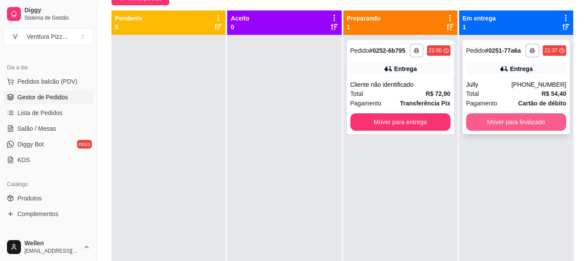
click at [528, 122] on button "Mover para finalizado" at bounding box center [516, 121] width 100 height 17
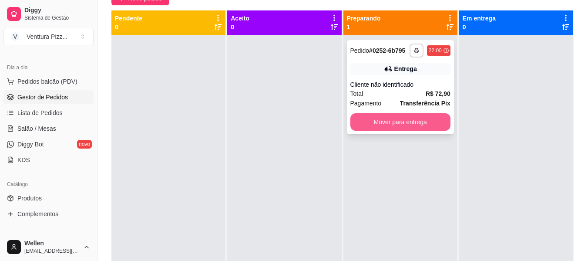
click at [387, 119] on button "Mover para entrega" at bounding box center [400, 121] width 100 height 17
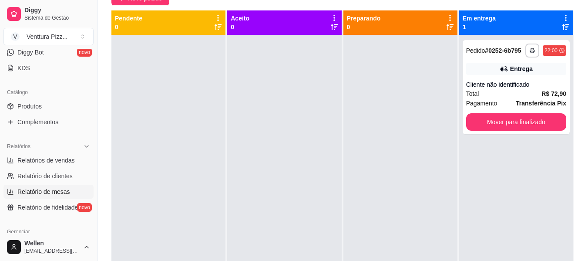
scroll to position [174, 0]
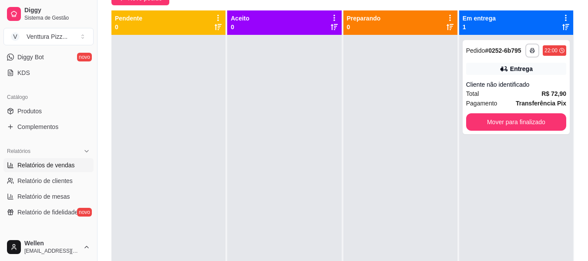
click at [58, 168] on span "Relatórios de vendas" at bounding box center [45, 165] width 57 height 9
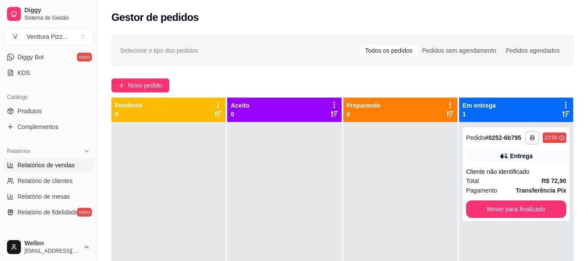
select select "ALL"
select select "0"
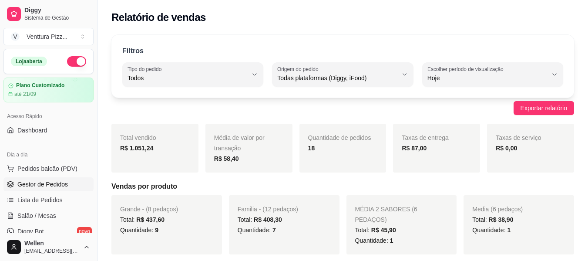
click at [67, 179] on link "Gestor de Pedidos" at bounding box center [48, 184] width 90 height 14
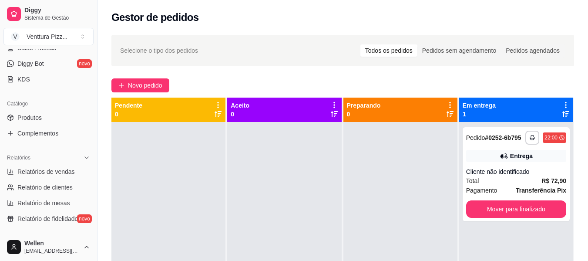
scroll to position [218, 0]
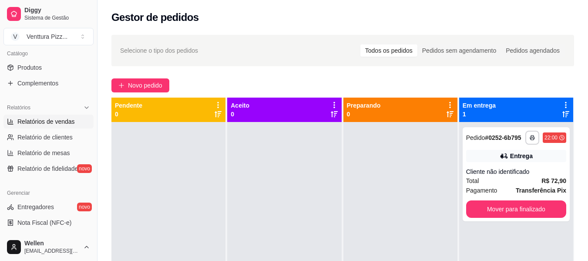
click at [49, 125] on span "Relatórios de vendas" at bounding box center [45, 121] width 57 height 9
select select "ALL"
select select "0"
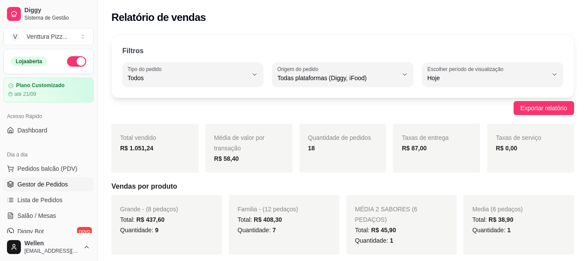
click at [58, 186] on span "Gestor de Pedidos" at bounding box center [42, 184] width 50 height 9
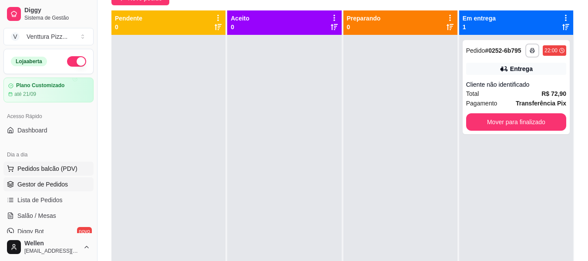
click at [61, 169] on span "Pedidos balcão (PDV)" at bounding box center [47, 168] width 60 height 9
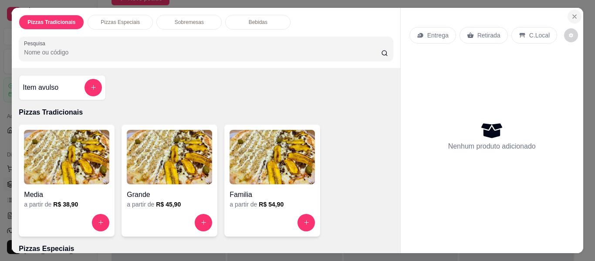
click at [567, 13] on button "Close" at bounding box center [574, 17] width 14 height 14
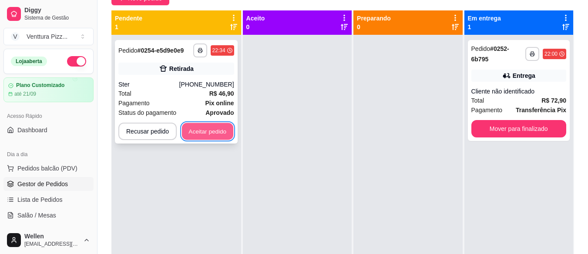
click at [204, 130] on button "Aceitar pedido" at bounding box center [207, 131] width 51 height 17
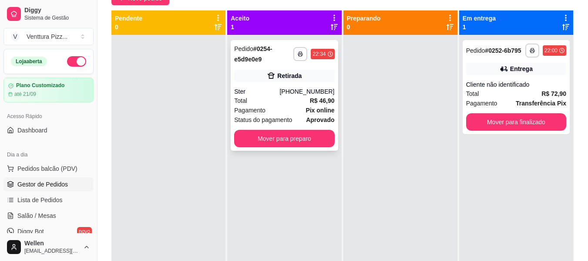
click at [276, 101] on div "Total R$ 46,90" at bounding box center [284, 101] width 100 height 10
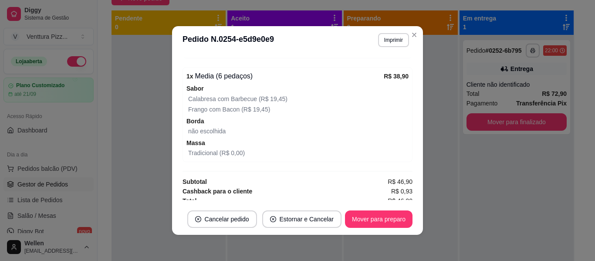
scroll to position [241, 0]
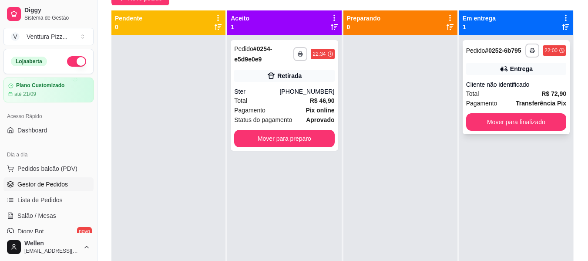
click at [480, 88] on div "Cliente não identificado" at bounding box center [516, 84] width 100 height 9
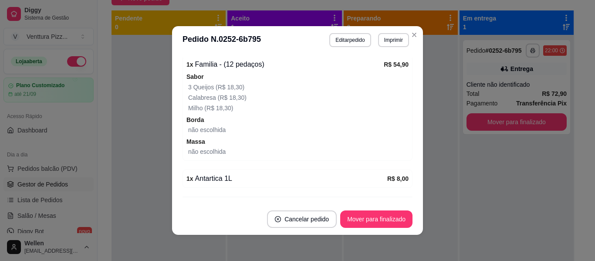
scroll to position [326, 0]
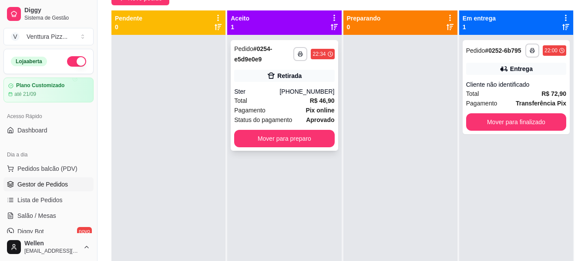
click at [297, 92] on div "[PHONE_NUMBER]" at bounding box center [306, 91] width 55 height 9
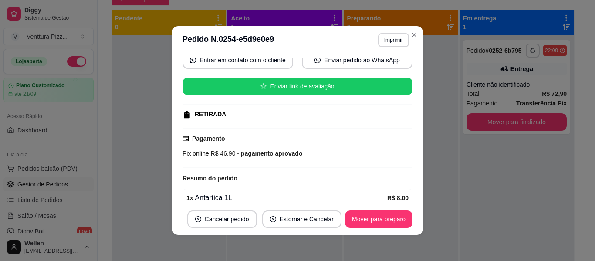
scroll to position [174, 0]
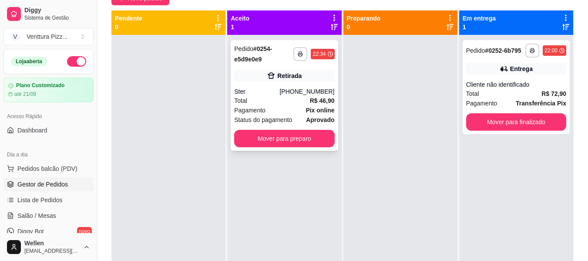
click at [312, 116] on strong "aprovado" at bounding box center [320, 119] width 28 height 7
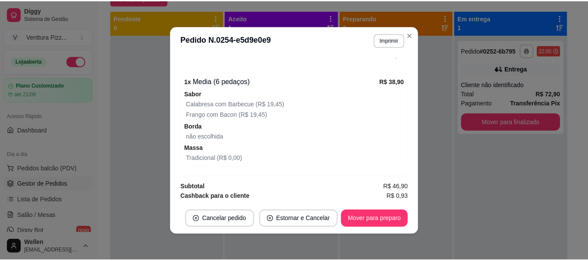
scroll to position [241, 0]
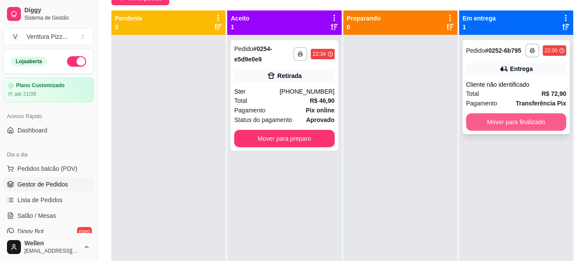
click at [508, 125] on button "Mover para finalizado" at bounding box center [516, 121] width 100 height 17
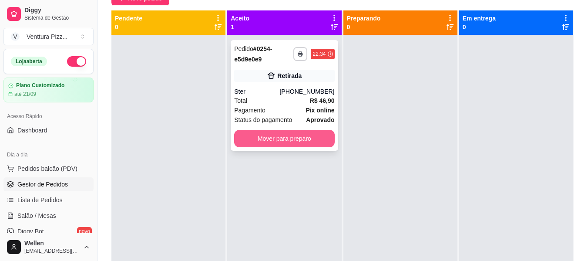
click at [290, 138] on button "Mover para preparo" at bounding box center [284, 138] width 100 height 17
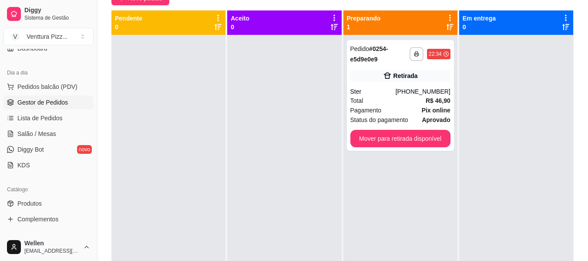
scroll to position [174, 0]
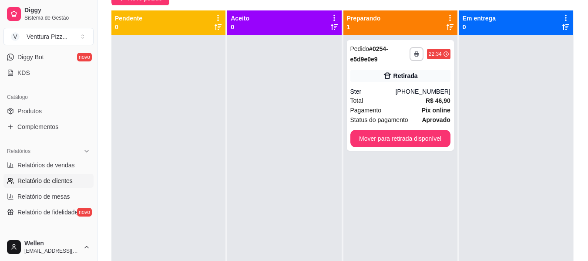
click at [49, 178] on span "Relatório de clientes" at bounding box center [44, 180] width 55 height 9
select select "30"
select select "HIGHEST_TOTAL_SPENT_WITH_ORDERS"
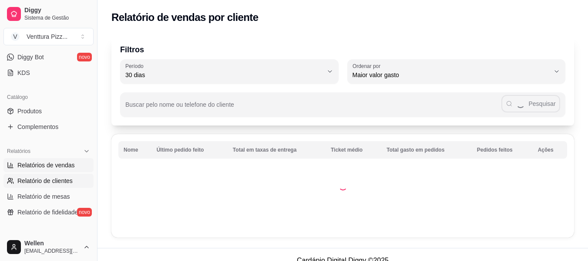
click at [48, 160] on link "Relatórios de vendas" at bounding box center [48, 165] width 90 height 14
select select "ALL"
select select "0"
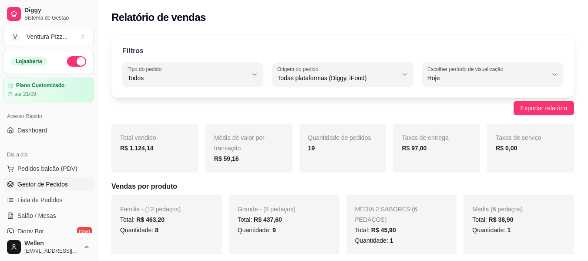
click at [54, 180] on span "Gestor de Pedidos" at bounding box center [42, 184] width 50 height 9
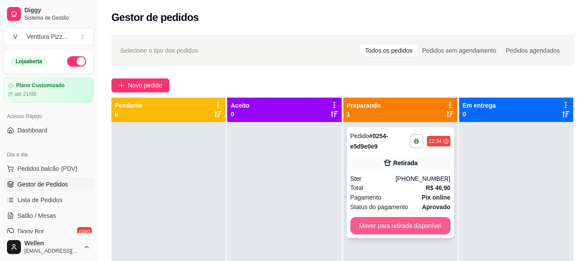
click at [373, 230] on button "Mover para retirada disponível" at bounding box center [400, 225] width 100 height 17
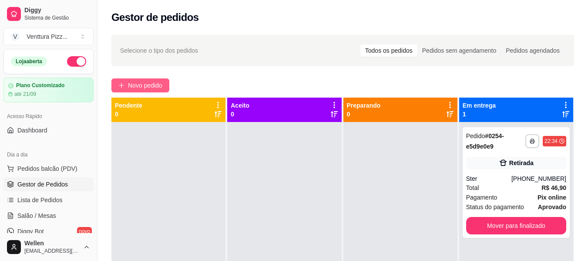
click at [125, 83] on button "Novo pedido" at bounding box center [140, 85] width 58 height 14
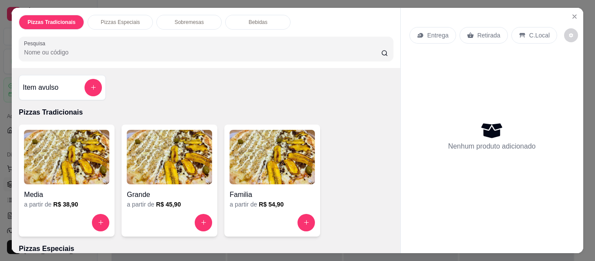
click at [57, 190] on h4 "Media" at bounding box center [66, 194] width 85 height 10
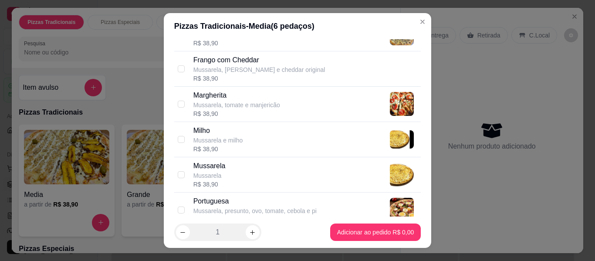
scroll to position [348, 0]
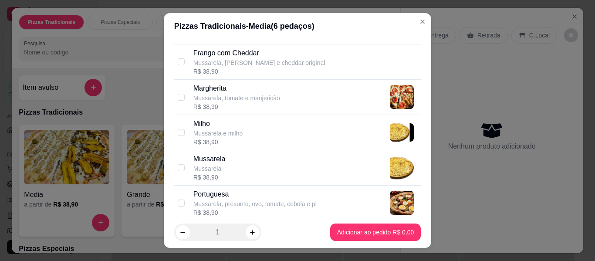
drag, startPoint x: 223, startPoint y: 159, endPoint x: 236, endPoint y: 160, distance: 13.1
click at [223, 159] on div "Mussarela Mussarela R$ 38,90" at bounding box center [305, 168] width 224 height 28
checkbox input "true"
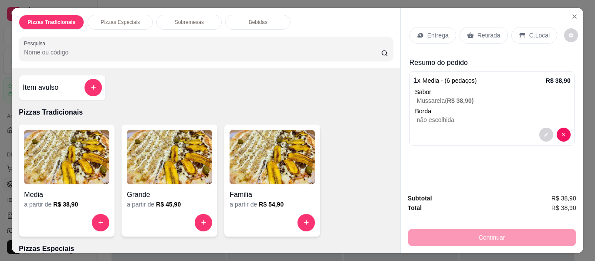
click at [421, 27] on div "Entrega" at bounding box center [432, 35] width 47 height 17
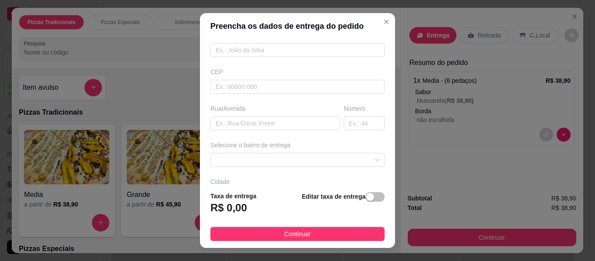
scroll to position [87, 0]
click at [271, 118] on input "text" at bounding box center [275, 120] width 130 height 14
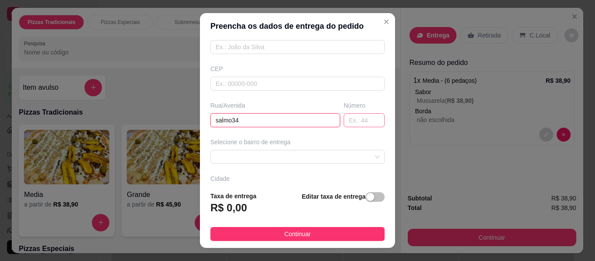
type input "salmo34"
click at [343, 117] on input "text" at bounding box center [363, 120] width 41 height 14
type input "98"
click at [340, 149] on div "Selecione o bairro de entrega" at bounding box center [298, 151] width 178 height 26
click at [338, 157] on span at bounding box center [297, 156] width 164 height 13
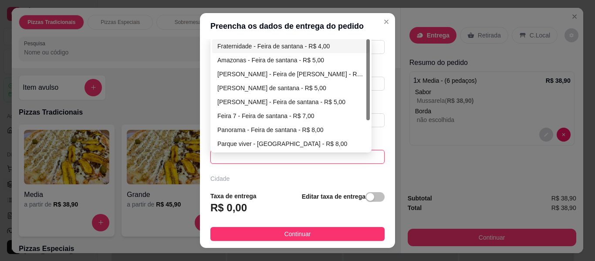
click at [256, 47] on div "Fraternidade - Feira de santana - R$ 4,00" at bounding box center [290, 46] width 147 height 10
type input "Feira de [PERSON_NAME]"
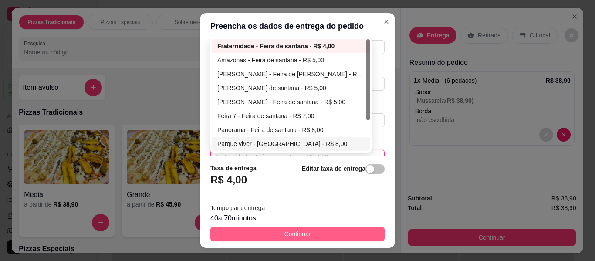
click at [315, 234] on button "Continuar" at bounding box center [297, 234] width 174 height 14
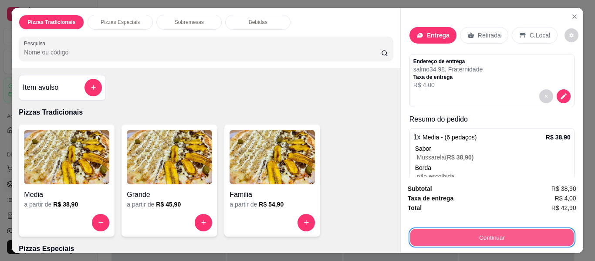
click at [447, 233] on button "Continuar" at bounding box center [491, 237] width 163 height 17
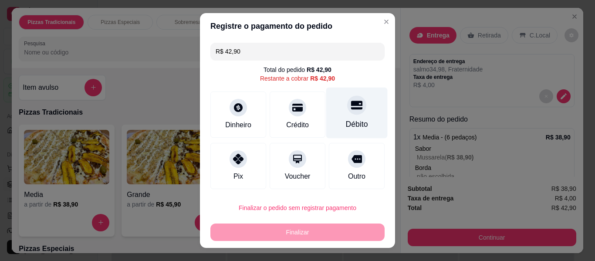
click at [326, 116] on div "Débito" at bounding box center [356, 112] width 61 height 51
type input "R$ 0,00"
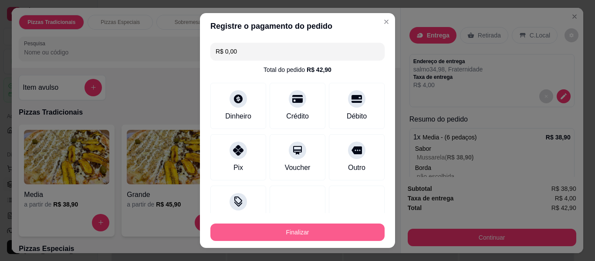
click at [349, 229] on button "Finalizar" at bounding box center [297, 231] width 174 height 17
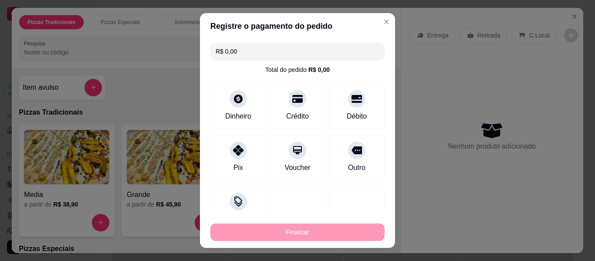
type input "-R$ 42,90"
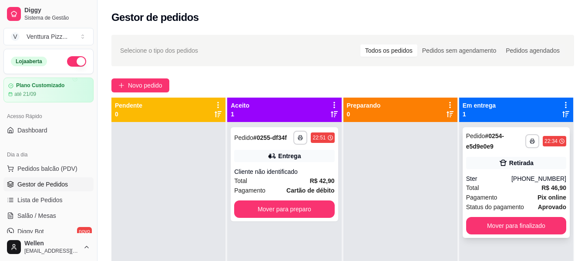
click at [481, 189] on div "Total R$ 46,90" at bounding box center [516, 188] width 100 height 10
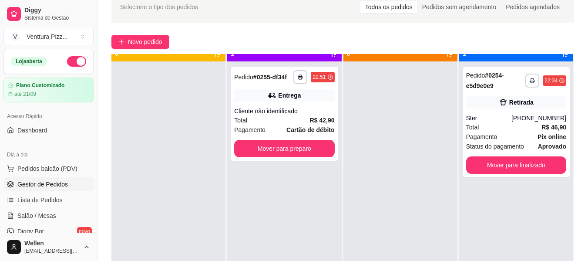
scroll to position [24, 0]
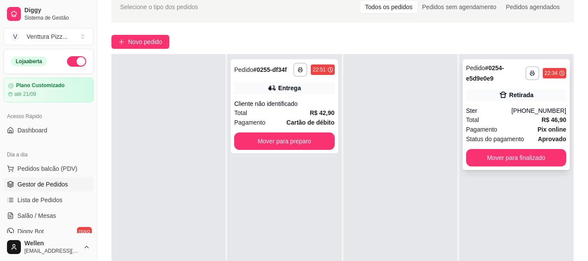
click at [501, 127] on div "Pagamento Pix online" at bounding box center [516, 129] width 100 height 10
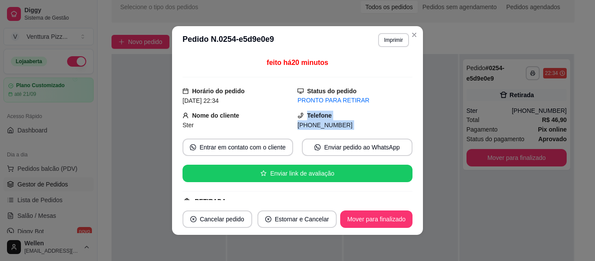
drag, startPoint x: 290, startPoint y: 123, endPoint x: 331, endPoint y: 131, distance: 41.2
click at [331, 131] on div "feito há 20 minutos Horário do pedido [DATE] 22:34 Status do pedido PRONTO PARA…" at bounding box center [297, 128] width 230 height 142
copy div "Telefone [PHONE_NUMBER] Entrar em contato com o cliente Enviar pedido ao WhatsA…"
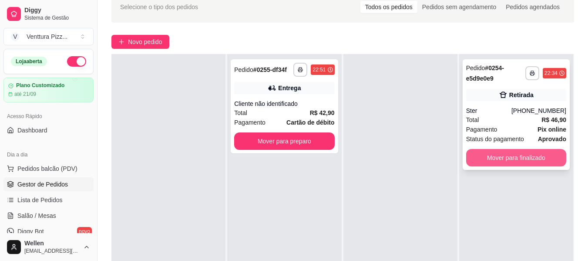
click at [547, 158] on button "Mover para finalizado" at bounding box center [516, 157] width 100 height 17
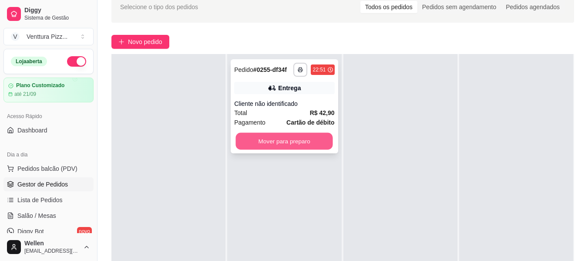
click at [288, 138] on button "Mover para preparo" at bounding box center [284, 141] width 97 height 17
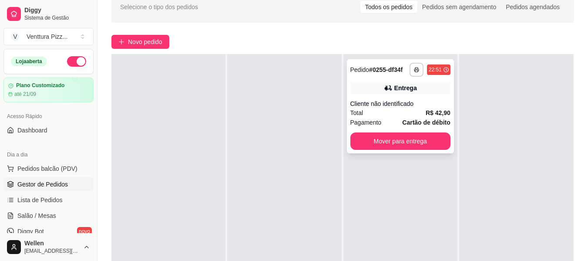
click at [399, 150] on div "**********" at bounding box center [400, 106] width 107 height 94
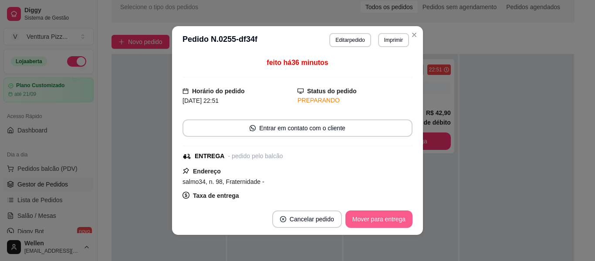
click at [380, 223] on button "Mover para entrega" at bounding box center [378, 218] width 67 height 17
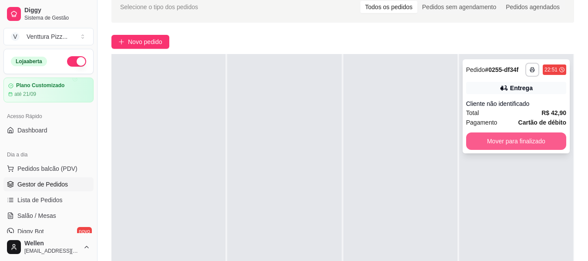
click at [507, 137] on button "Mover para finalizado" at bounding box center [516, 140] width 100 height 17
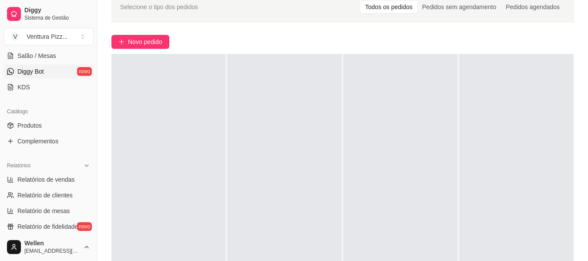
scroll to position [174, 0]
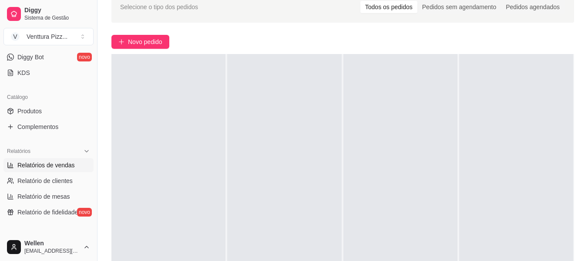
click at [51, 163] on span "Relatórios de vendas" at bounding box center [45, 165] width 57 height 9
select select "ALL"
select select "0"
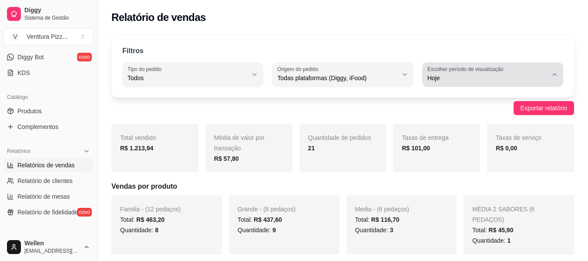
click at [541, 69] on div "Hoje" at bounding box center [487, 74] width 120 height 17
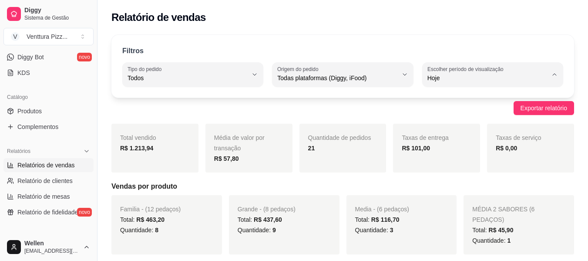
click at [469, 111] on span "Ontem" at bounding box center [488, 113] width 114 height 8
type input "1"
select select "1"
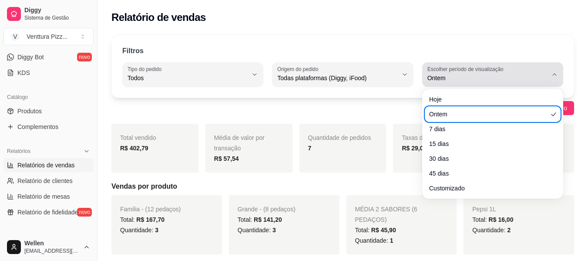
click at [484, 84] on button "Escolher período de visualização Ontem" at bounding box center [492, 74] width 141 height 24
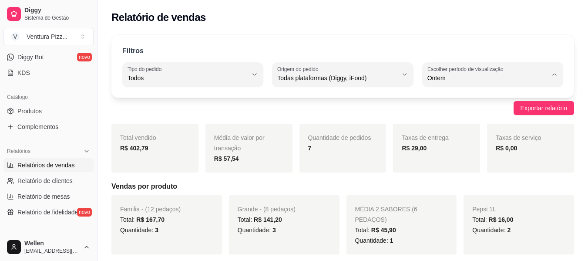
click at [476, 104] on li "Hoje" at bounding box center [492, 98] width 129 height 13
type input "0"
select select "0"
